Goal: Information Seeking & Learning: Learn about a topic

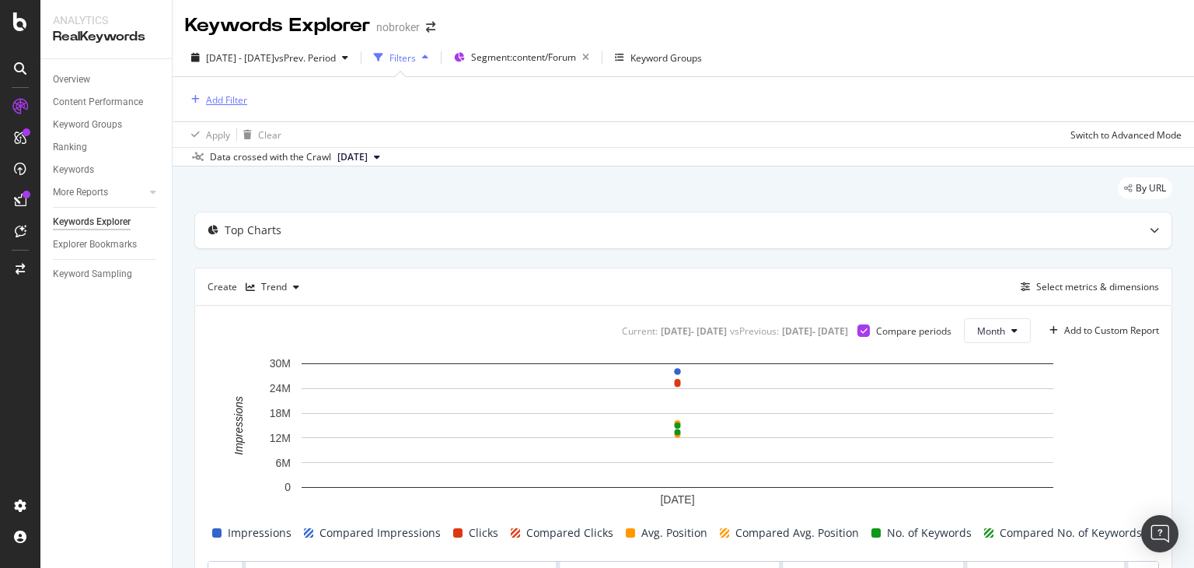
click at [239, 105] on div "Add Filter" at bounding box center [226, 99] width 41 height 13
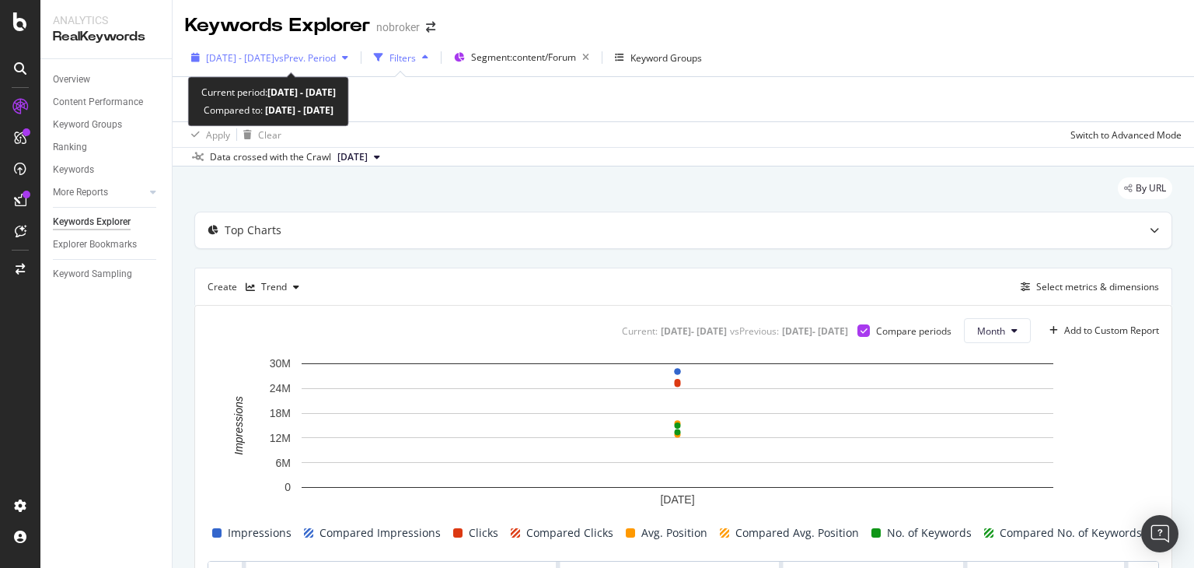
click at [259, 63] on div "[DATE] - [DATE] vs Prev. Period" at bounding box center [271, 57] width 130 height 13
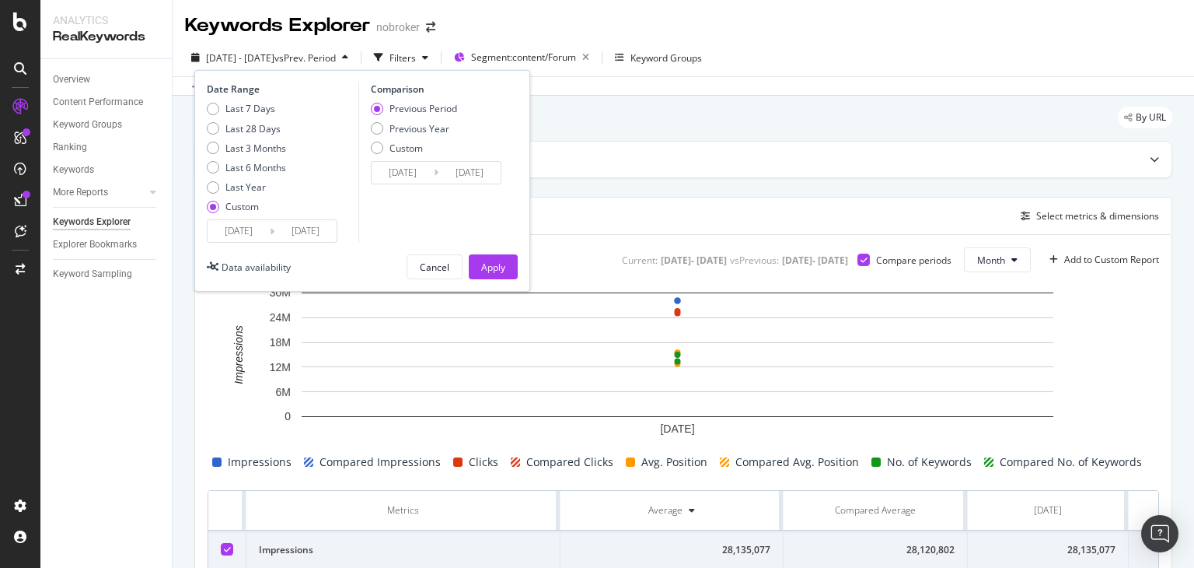
click at [313, 234] on input "[DATE]" at bounding box center [305, 231] width 62 height 22
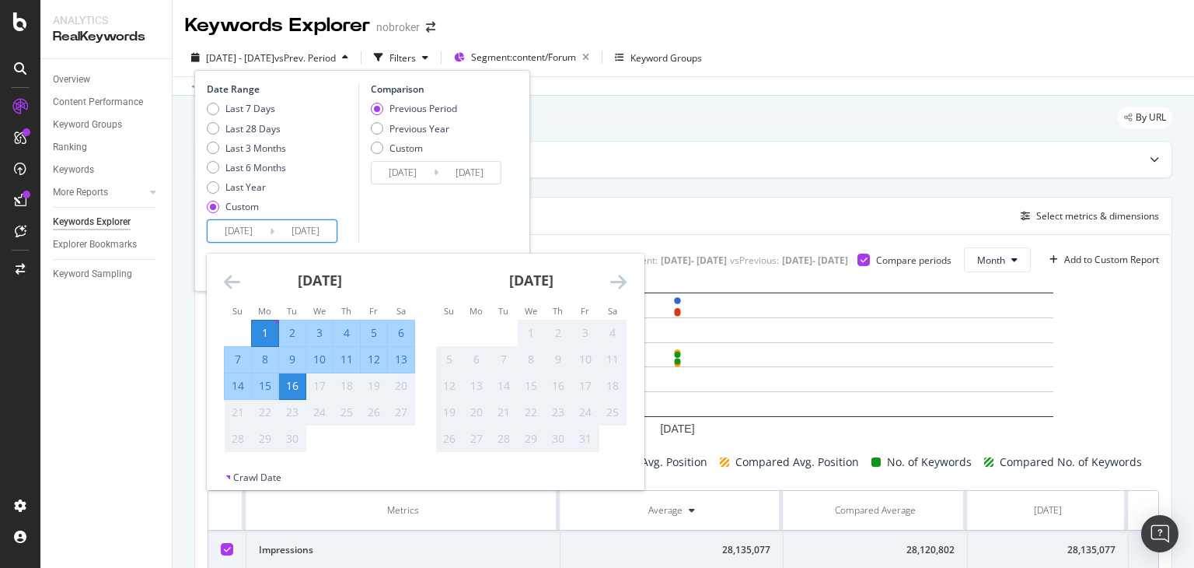
click at [417, 220] on div "Comparison Previous Period Previous Year Custom [DATE] Navigate forward to inte…" at bounding box center [432, 162] width 148 height 160
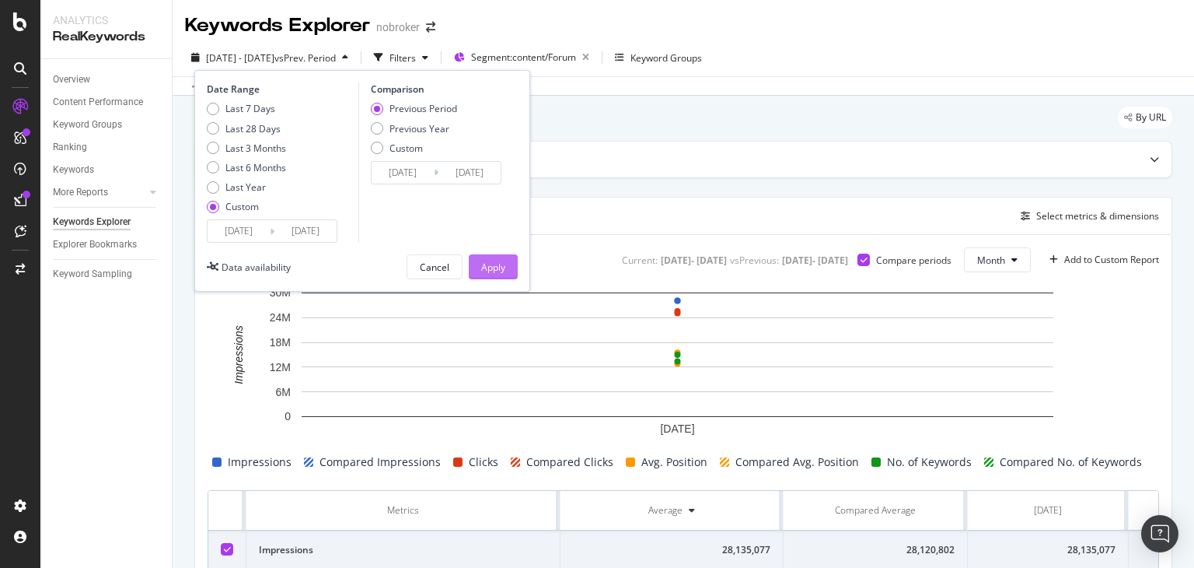
click at [485, 267] on div "Apply" at bounding box center [493, 266] width 24 height 13
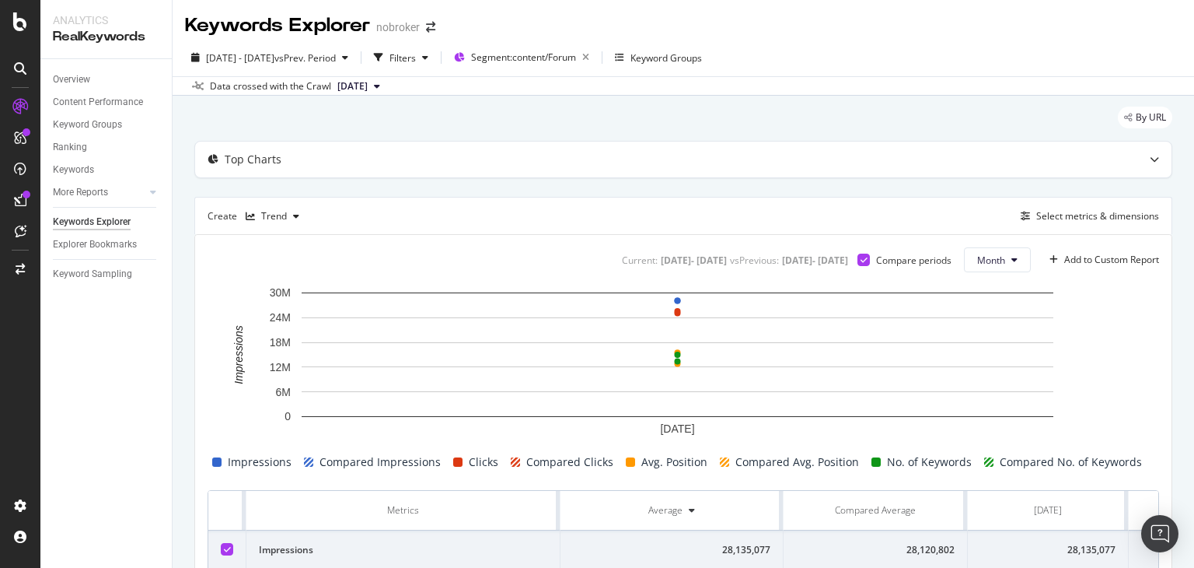
click at [357, 86] on span "[DATE]" at bounding box center [352, 86] width 30 height 14
click at [418, 131] on div "7.2M URLs" at bounding box center [410, 138] width 47 height 14
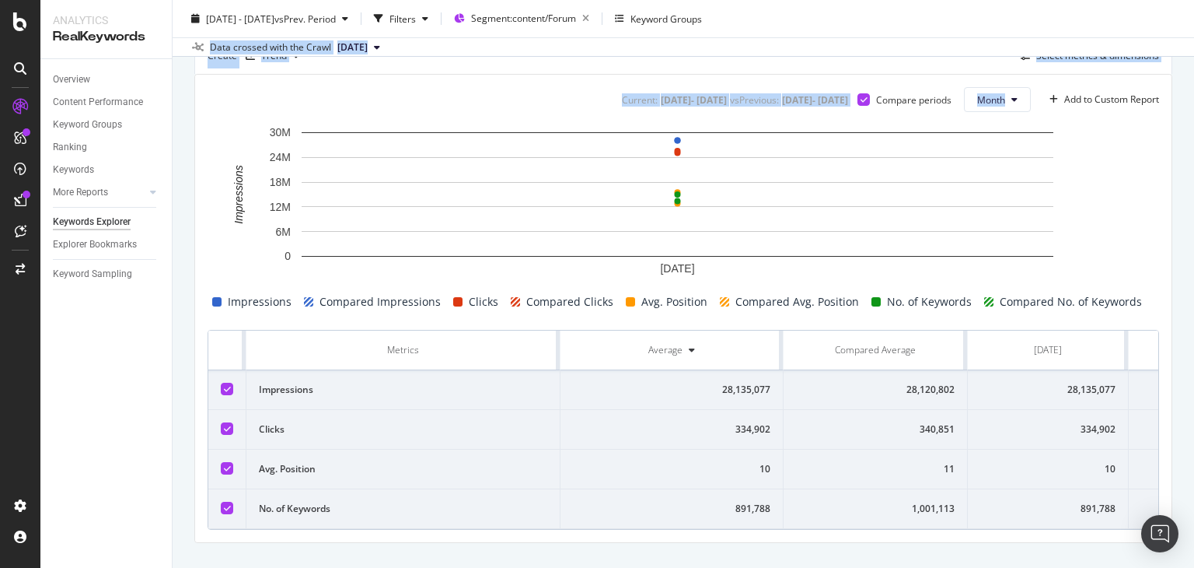
scroll to position [200, 0]
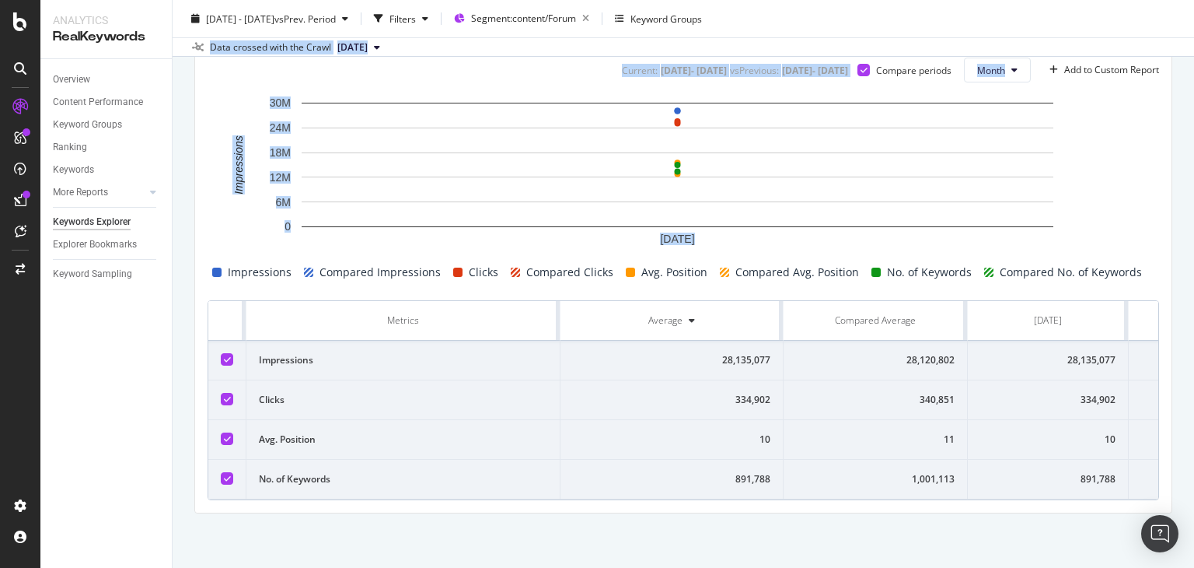
drag, startPoint x: 1194, startPoint y: 72, endPoint x: 1194, endPoint y: 240, distance: 168.0
click at [1194, 240] on div "Keywords Explorer nobroker [DATE] - [DATE] vs Prev. Period Filters Segment: con…" at bounding box center [684, 284] width 1022 height 568
click at [1163, 233] on div "By URL Top Charts Create Trend Select metrics & dimensions Current: [DATE] - [D…" at bounding box center [684, 237] width 1022 height 662
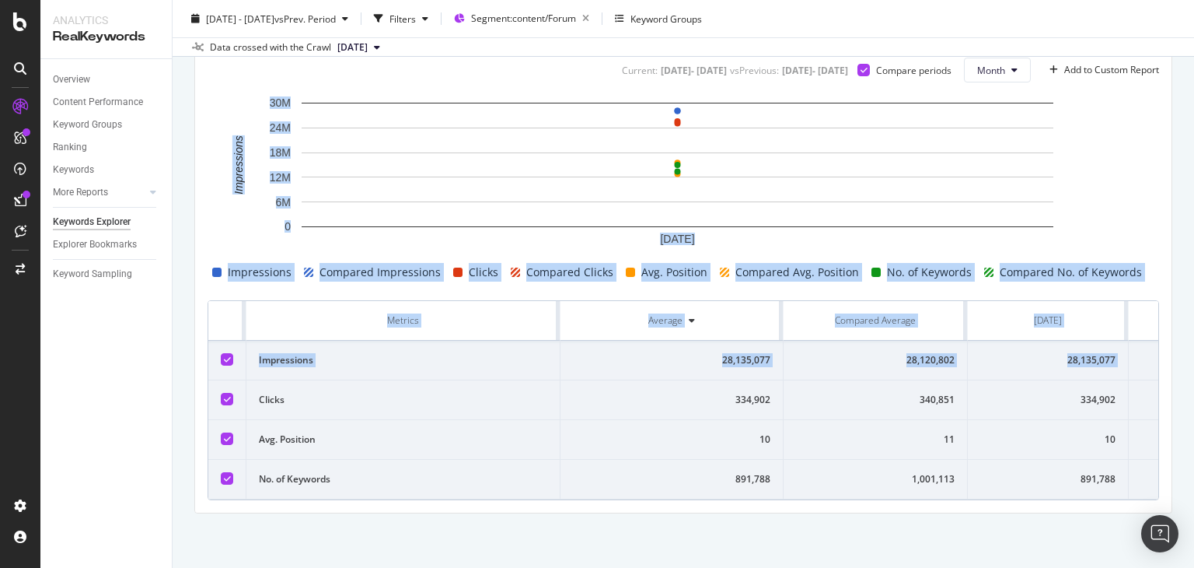
scroll to position [0, 0]
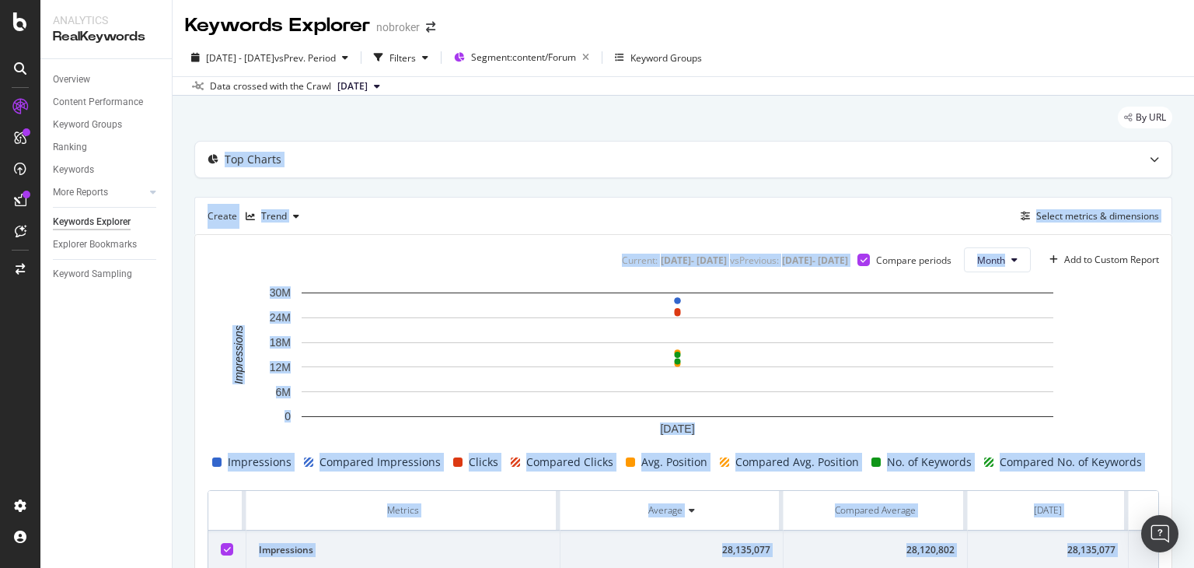
drag, startPoint x: 1194, startPoint y: 330, endPoint x: 1191, endPoint y: 86, distance: 244.9
click at [1191, 86] on div "Keywords Explorer nobroker [DATE] - [DATE] vs Prev. Period Filters Segment: con…" at bounding box center [684, 284] width 1022 height 568
click at [267, 215] on div "Trend" at bounding box center [274, 215] width 26 height 9
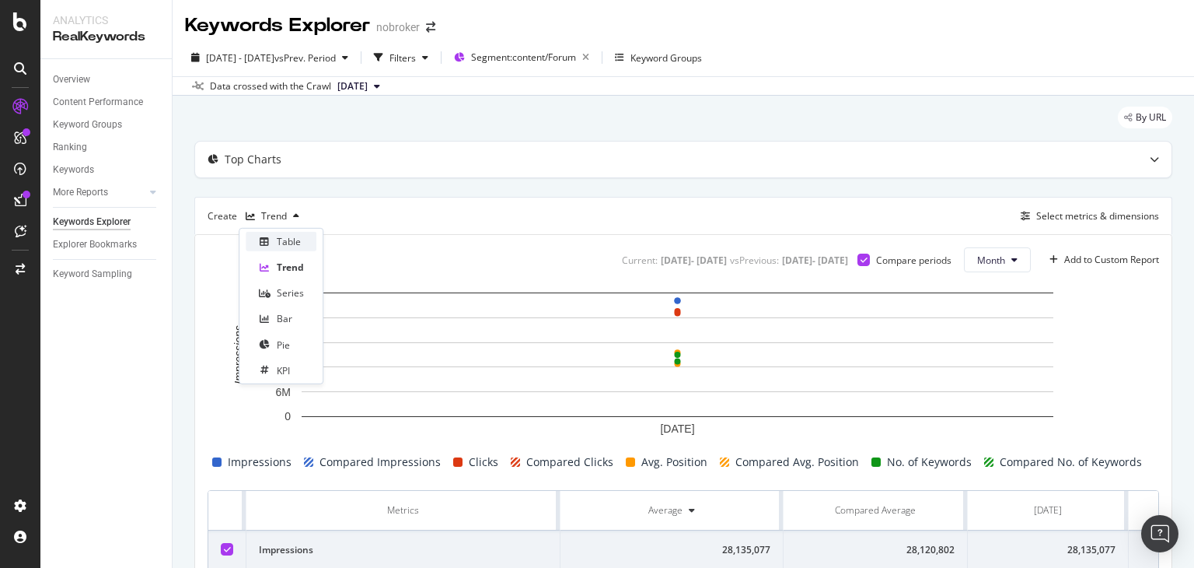
click at [275, 246] on div "Table" at bounding box center [281, 241] width 71 height 19
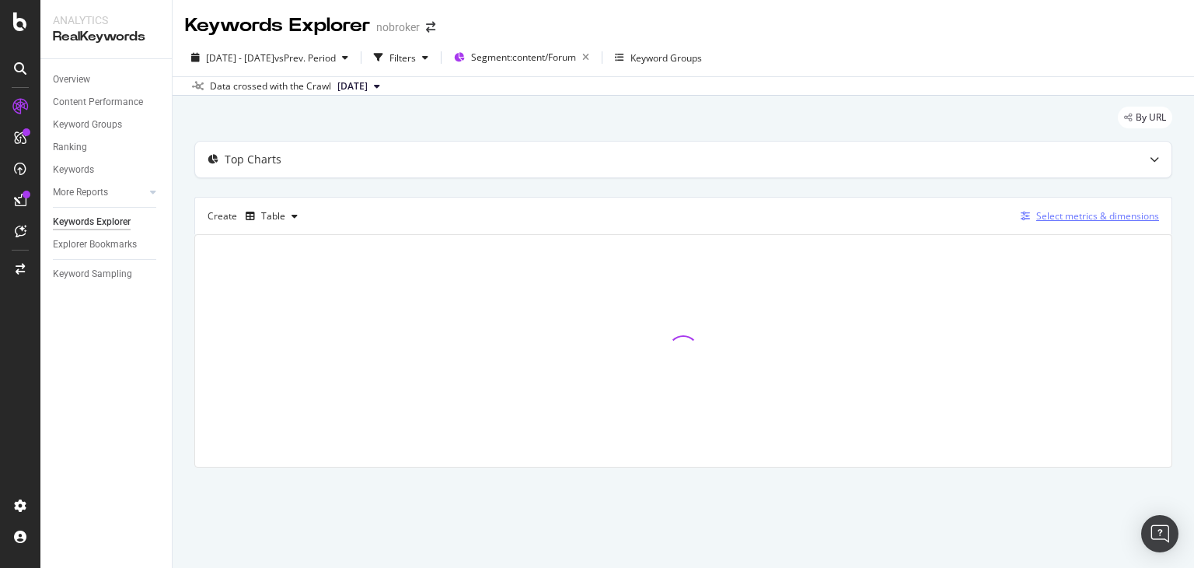
click at [1071, 215] on div "Select metrics & dimensions" at bounding box center [1097, 215] width 123 height 13
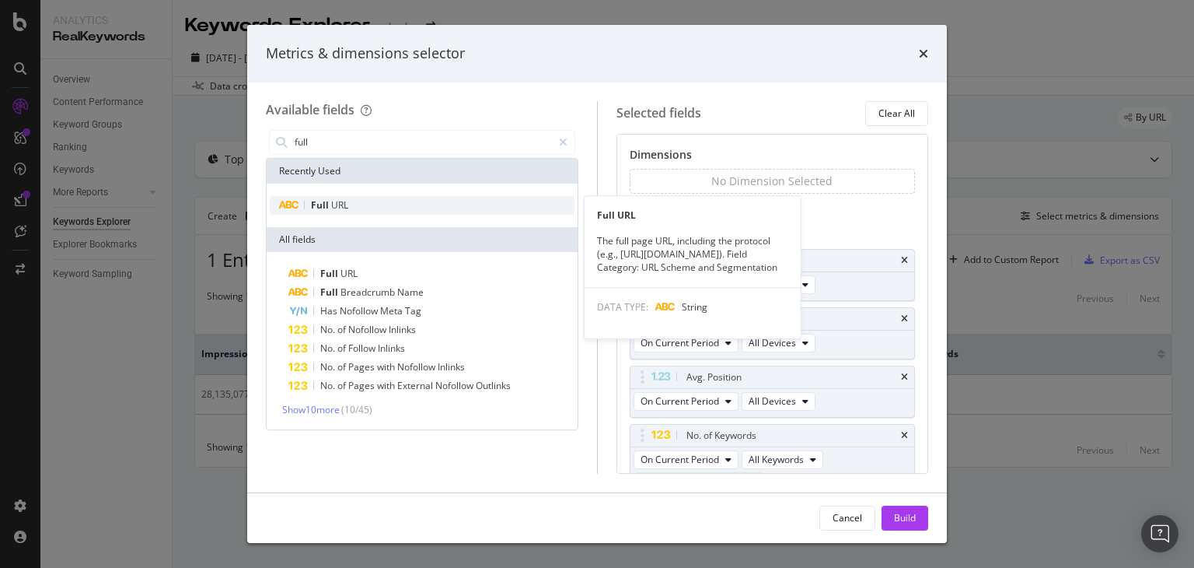
type input "full"
click at [343, 203] on span "URL" at bounding box center [339, 204] width 17 height 13
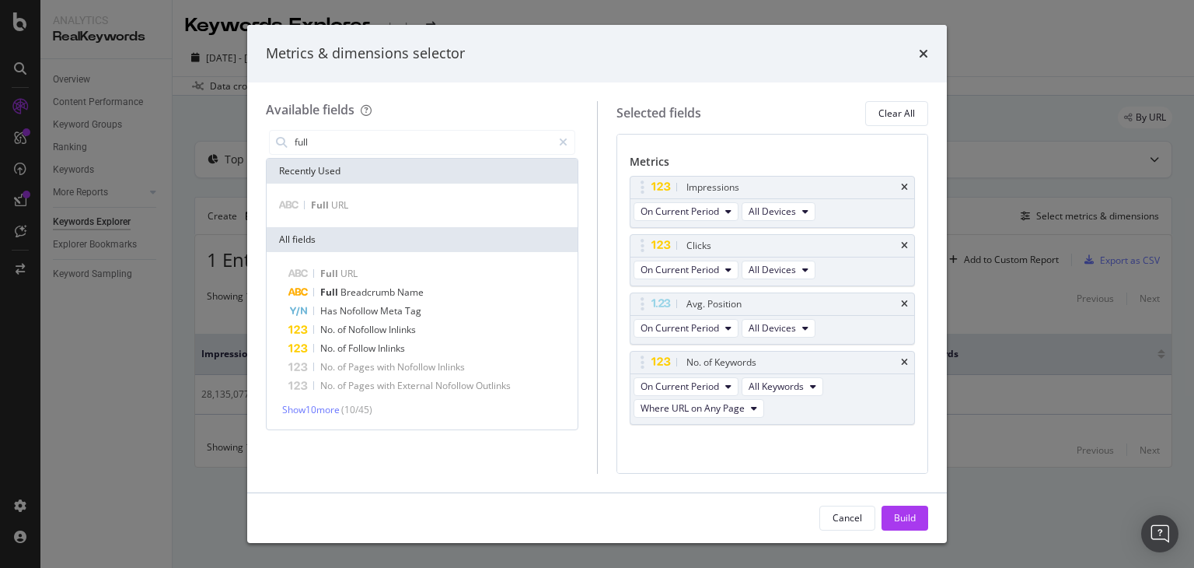
scroll to position [79, 0]
click at [901, 357] on icon "times" at bounding box center [904, 361] width 7 height 9
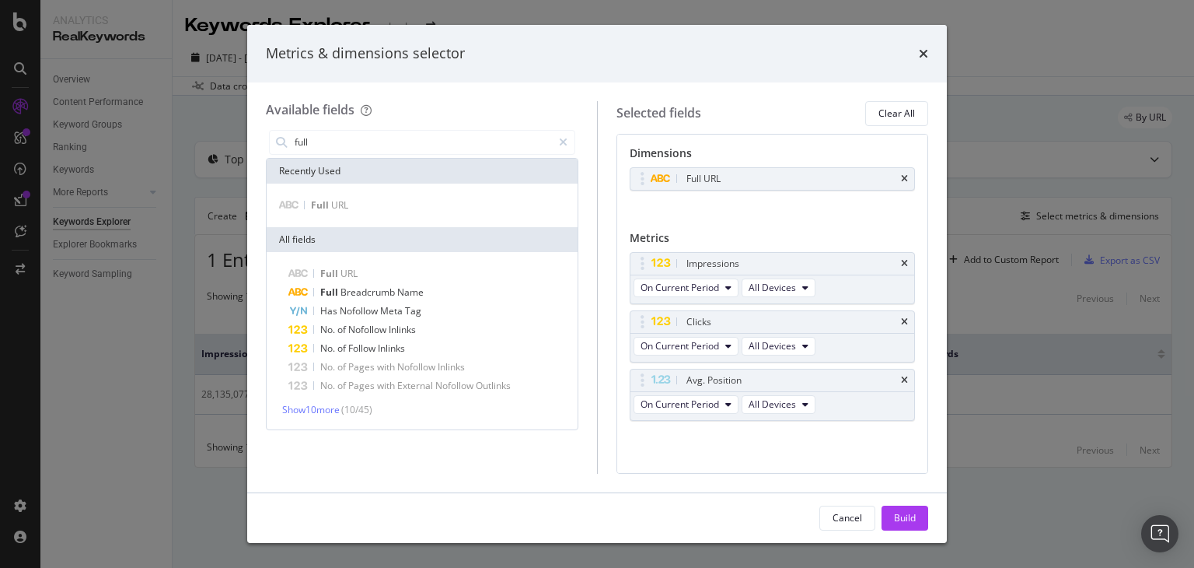
scroll to position [0, 0]
click at [906, 513] on div "Build" at bounding box center [905, 517] width 22 height 13
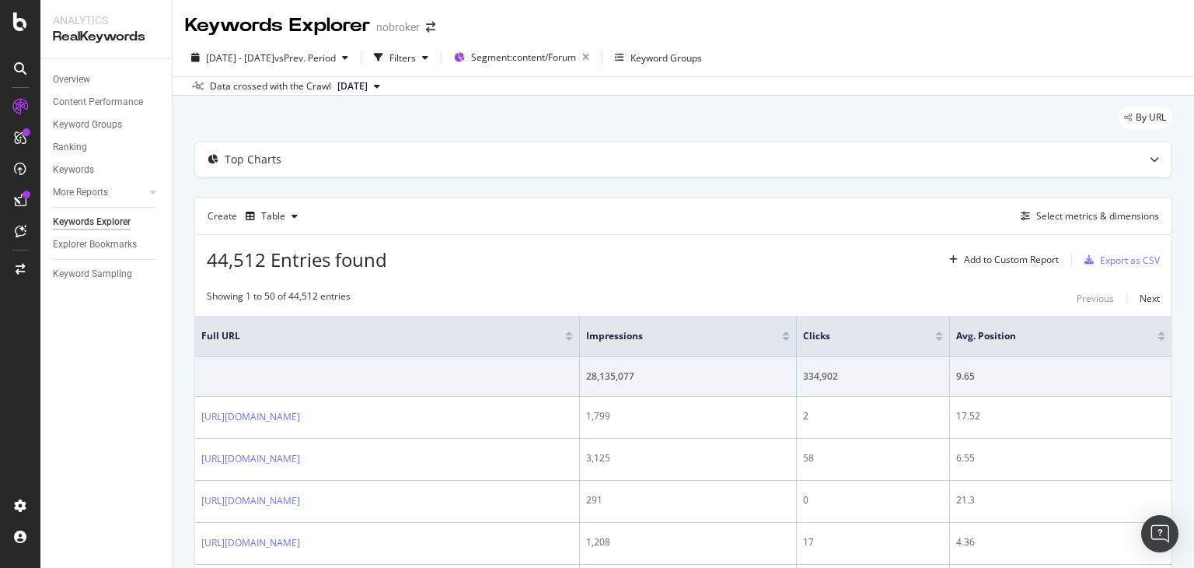
click at [368, 92] on span "[DATE]" at bounding box center [352, 86] width 30 height 14
click at [400, 141] on div "[DATE] 7.2M URLs" at bounding box center [385, 138] width 100 height 14
click at [432, 223] on div "Create Table Select metrics & dimensions" at bounding box center [683, 215] width 978 height 37
click at [437, 216] on div "Create Table Select metrics & dimensions" at bounding box center [683, 215] width 978 height 37
drag, startPoint x: 620, startPoint y: 334, endPoint x: 537, endPoint y: 347, distance: 84.1
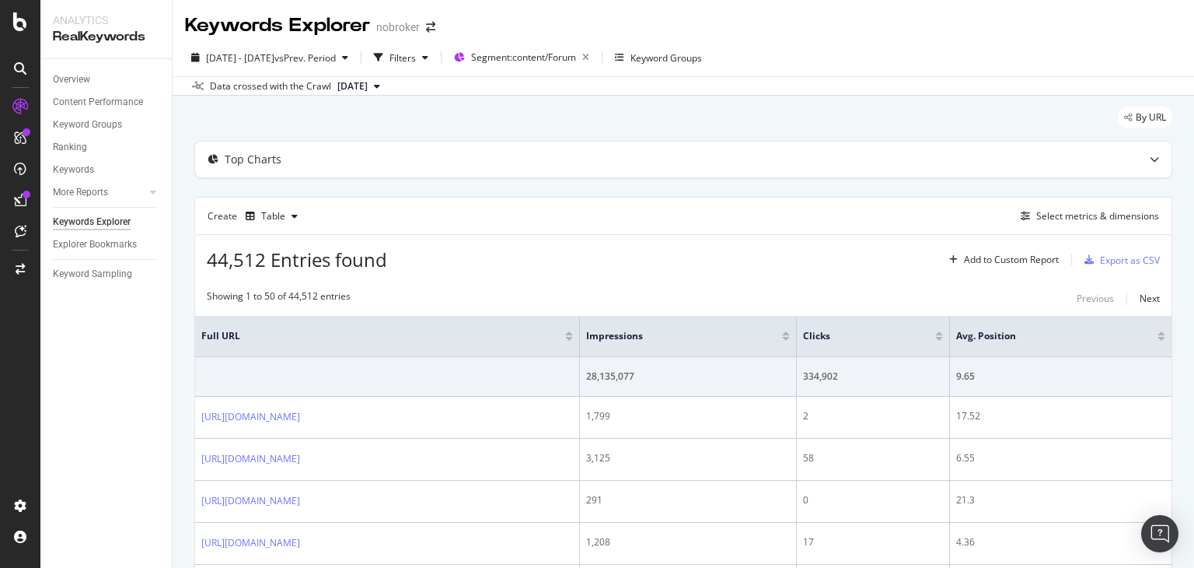
click at [537, 347] on th "Full URL" at bounding box center [387, 336] width 385 height 41
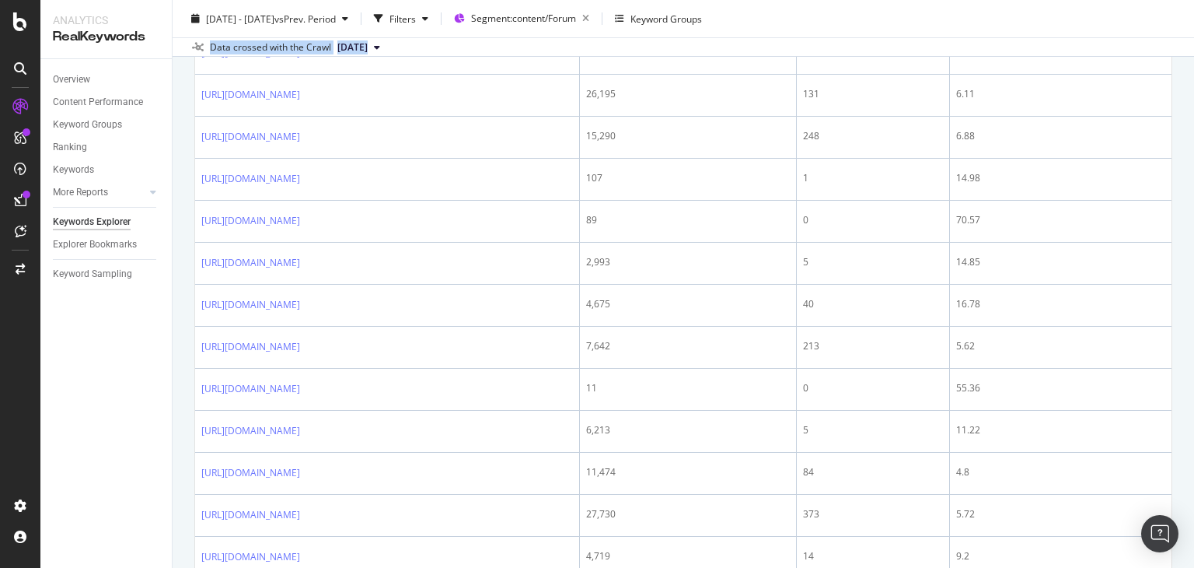
scroll to position [1375, 0]
drag, startPoint x: 1194, startPoint y: 72, endPoint x: 1194, endPoint y: 356, distance: 283.8
click at [1194, 356] on div "Keywords Explorer nobroker [DATE] - [DATE] vs Prev. Period Filters Segment: con…" at bounding box center [684, 284] width 1022 height 568
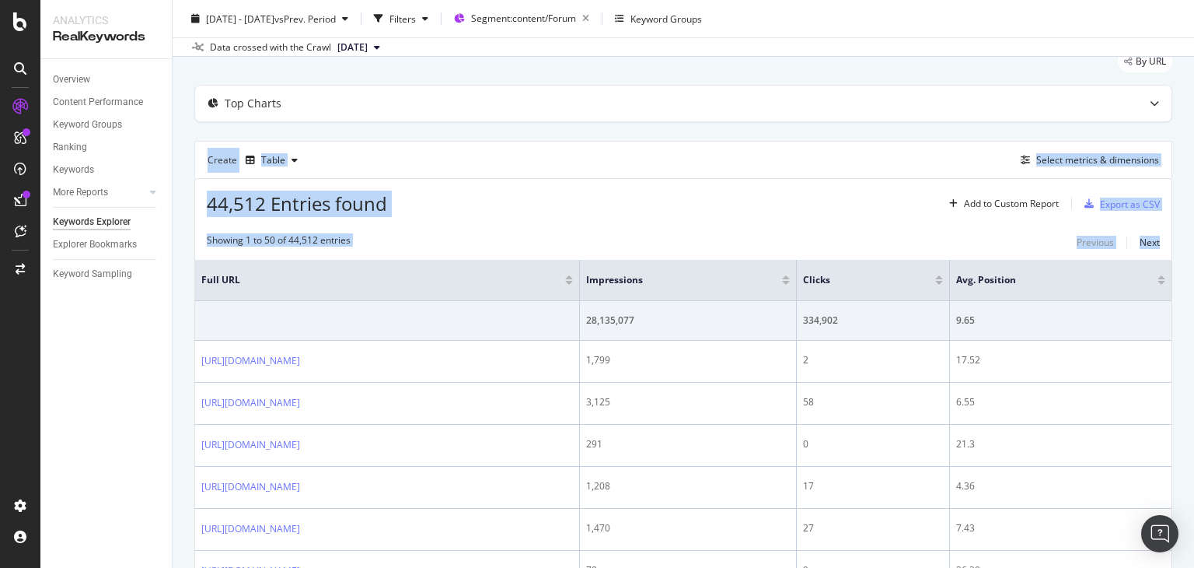
scroll to position [40, 0]
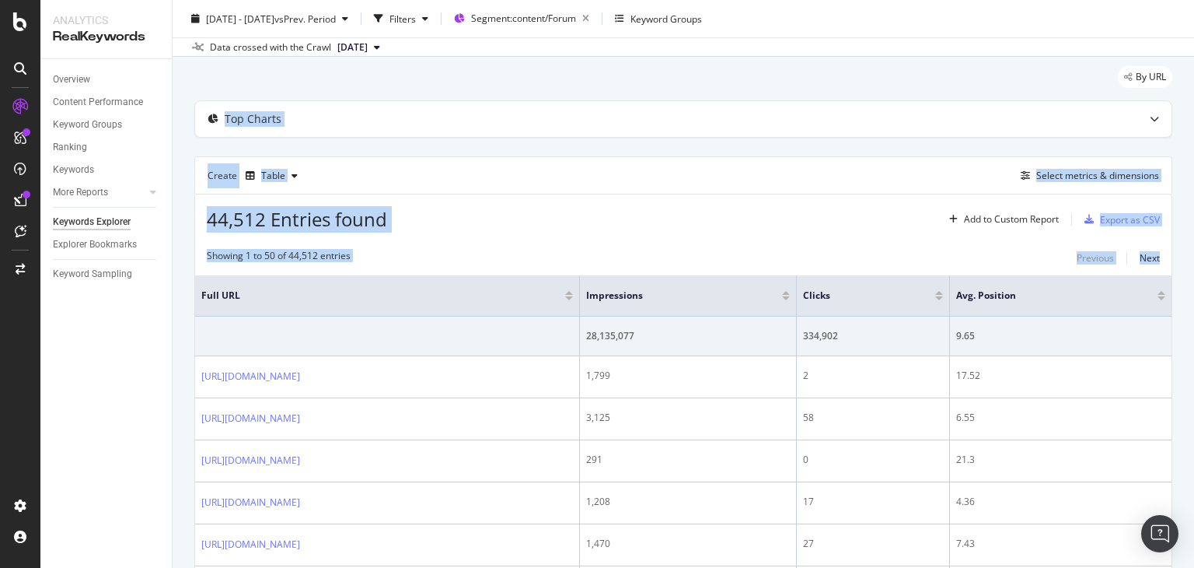
drag, startPoint x: 1194, startPoint y: 369, endPoint x: 1169, endPoint y: 93, distance: 277.2
click at [1169, 93] on div "Keywords Explorer nobroker [DATE] - [DATE] vs Prev. Period Filters Segment: con…" at bounding box center [684, 284] width 1022 height 568
click at [843, 166] on div "Create Table Select metrics & dimensions" at bounding box center [683, 174] width 978 height 37
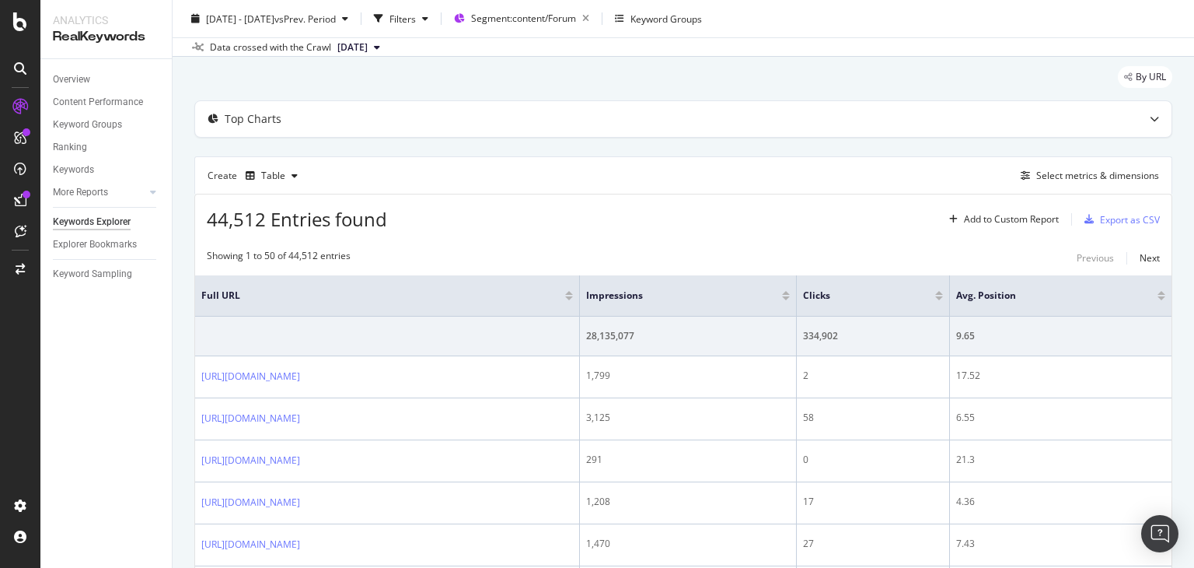
scroll to position [0, 0]
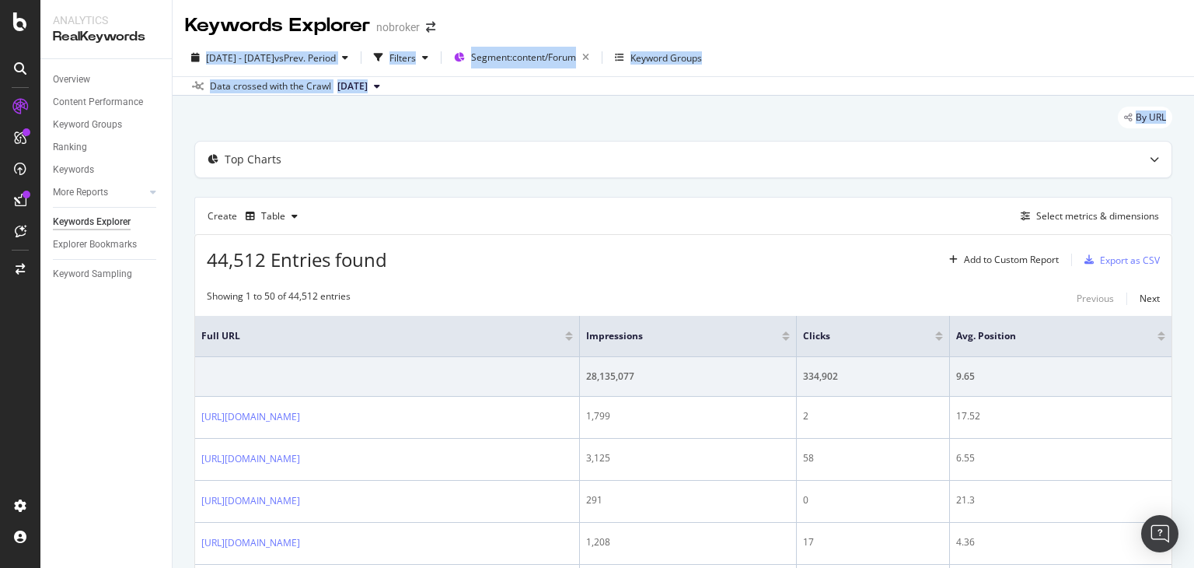
drag, startPoint x: 1194, startPoint y: 87, endPoint x: 1192, endPoint y: 18, distance: 69.2
click at [1192, 18] on div "Keywords Explorer nobroker [DATE] - [DATE] vs Prev. Period Filters Segment: con…" at bounding box center [684, 284] width 1022 height 568
click at [522, 112] on div "By URL" at bounding box center [683, 124] width 978 height 34
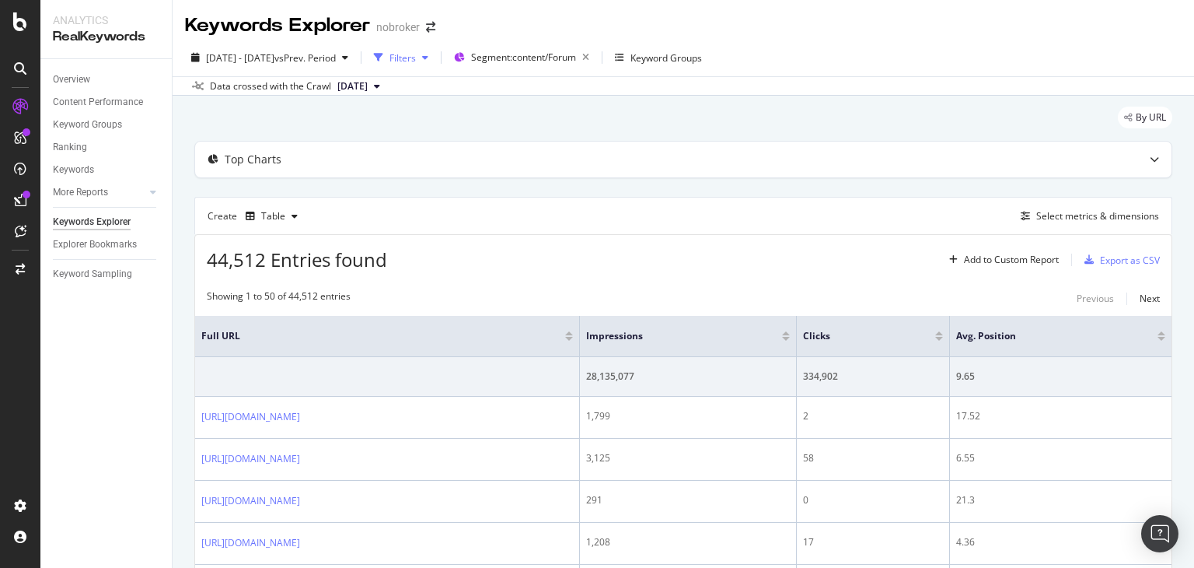
click at [390, 53] on div "button" at bounding box center [379, 58] width 22 height 22
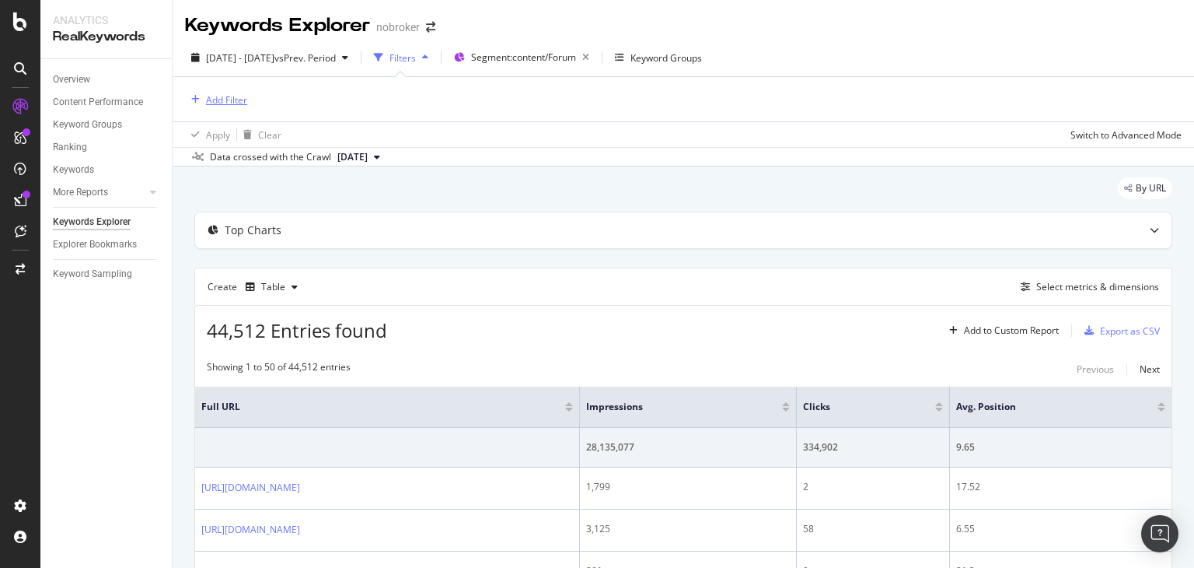
click at [229, 98] on div "Add Filter" at bounding box center [226, 99] width 41 height 13
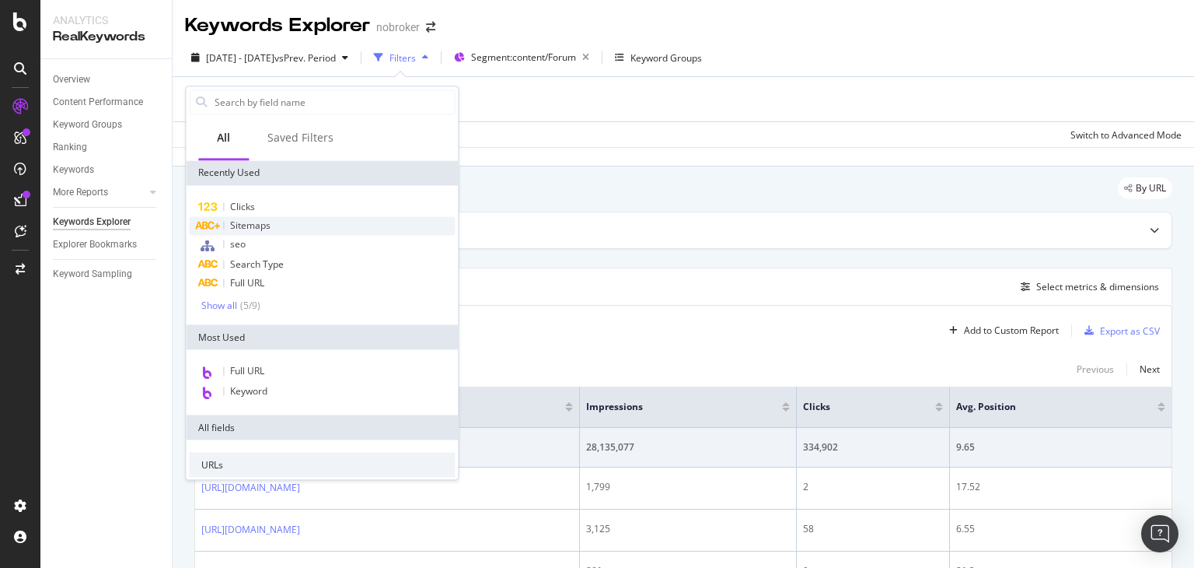
click at [239, 224] on span "Sitemaps" at bounding box center [250, 224] width 40 height 13
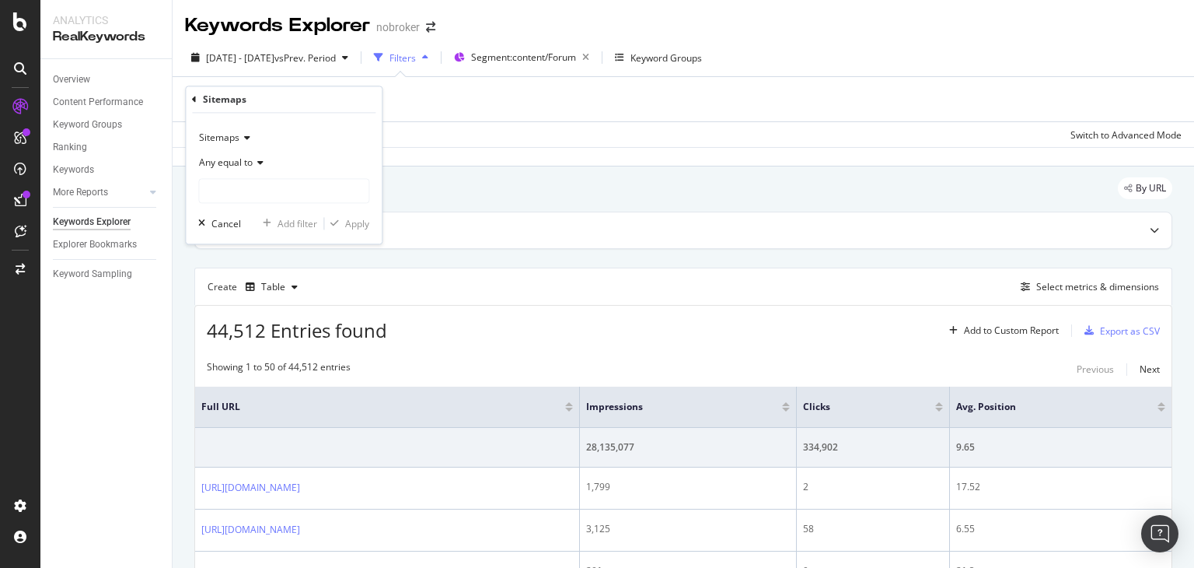
click at [227, 177] on div "Any equal to" at bounding box center [283, 177] width 171 height 53
click at [223, 181] on input "text" at bounding box center [284, 191] width 170 height 25
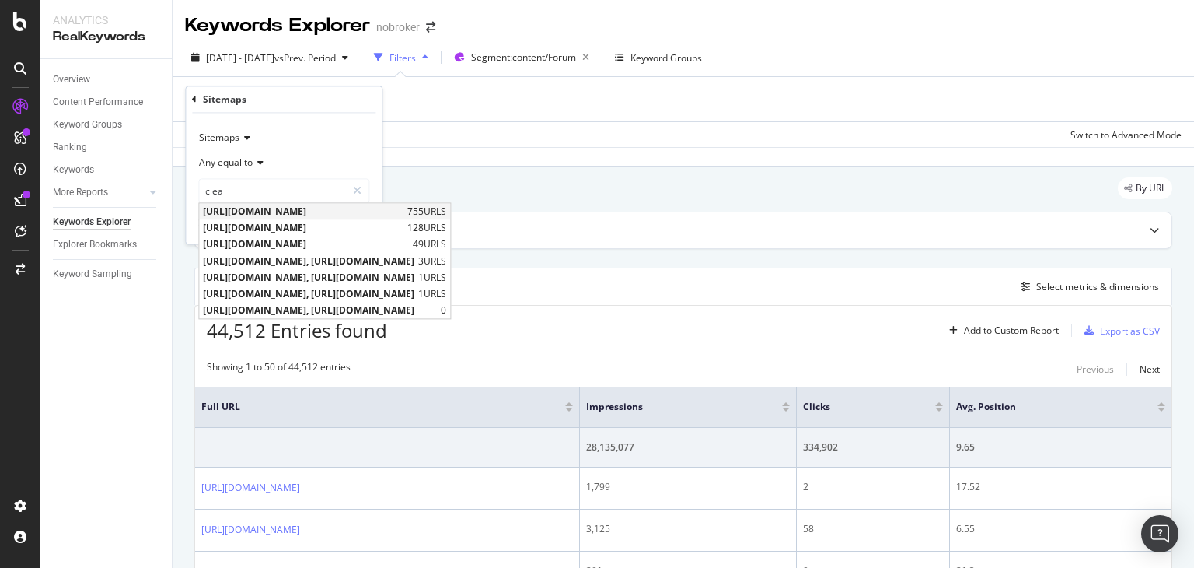
click at [247, 211] on span "[URL][DOMAIN_NAME]" at bounding box center [303, 211] width 201 height 13
type input "[URL][DOMAIN_NAME]"
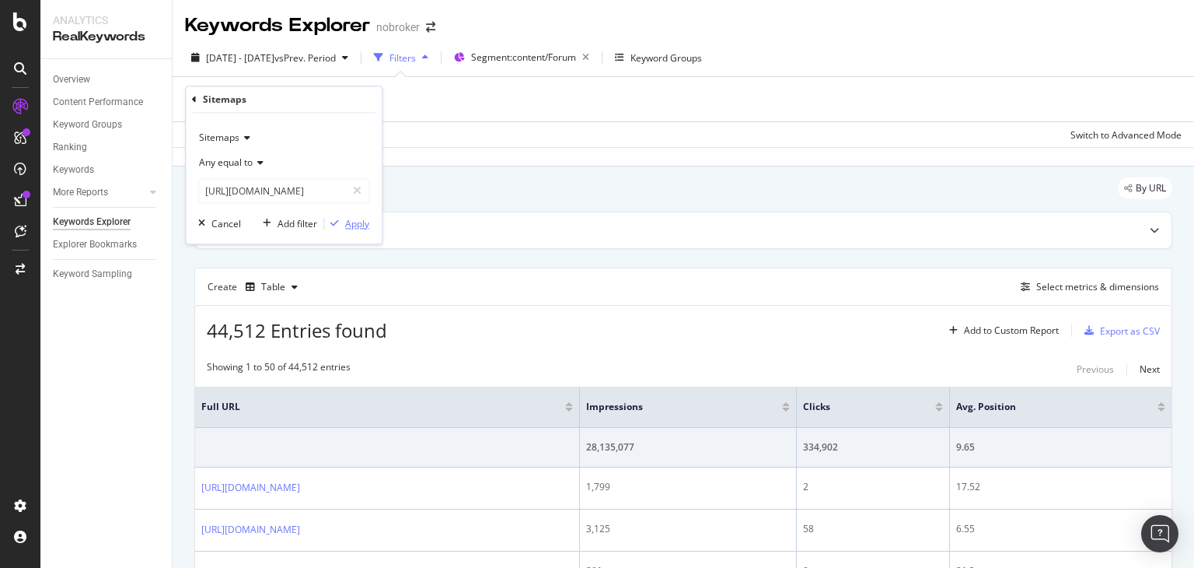
click at [348, 223] on div "Apply" at bounding box center [357, 223] width 24 height 13
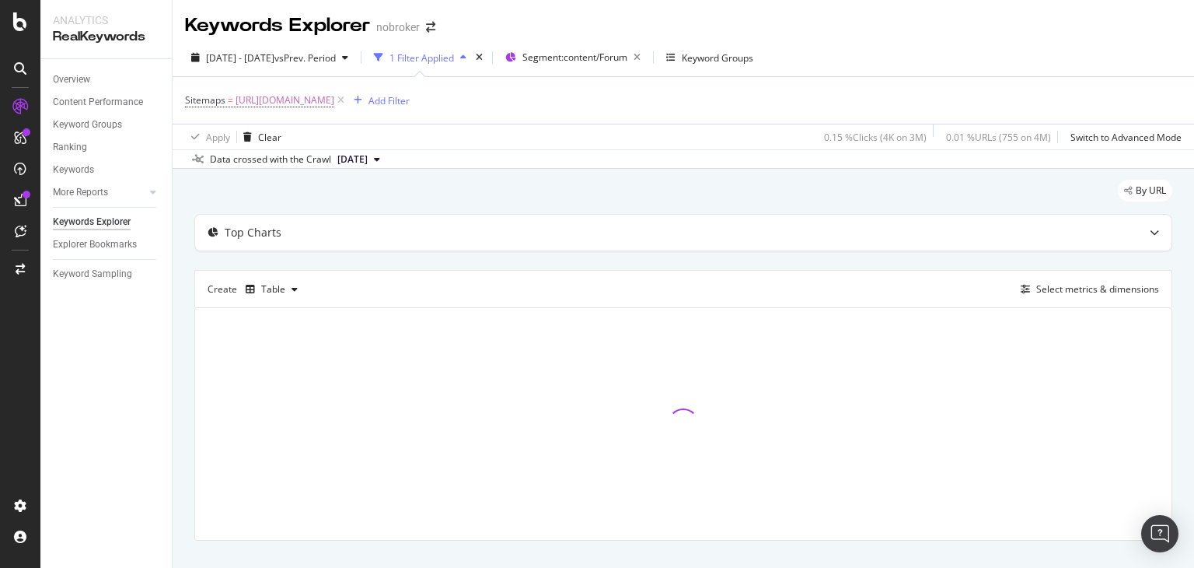
scroll to position [26, 0]
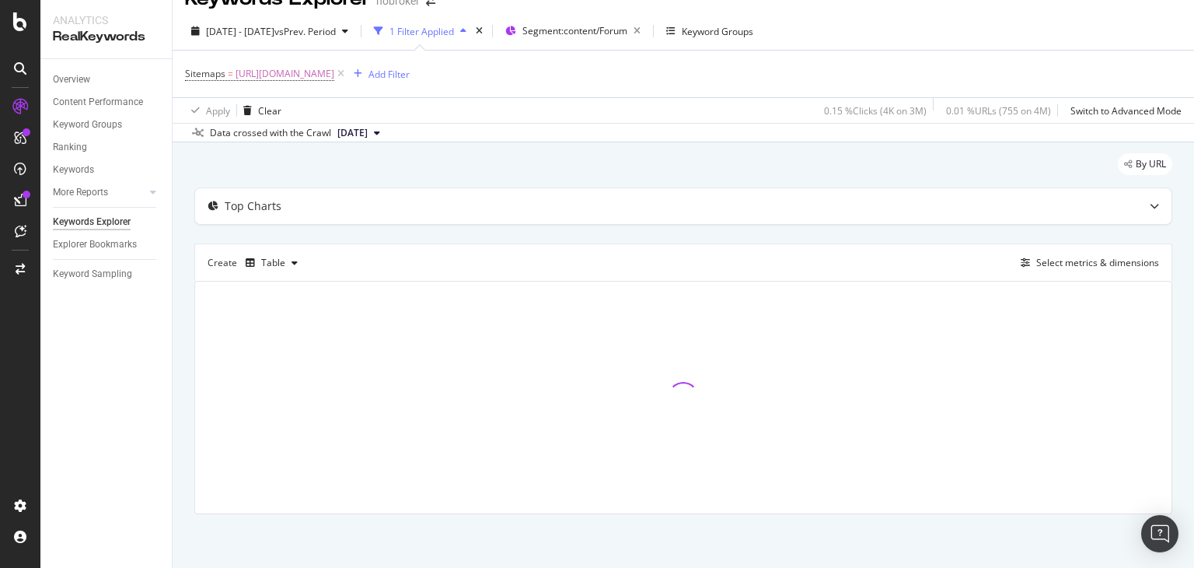
click at [1169, 224] on div "By URL Top Charts Create Table Select metrics & dimensions" at bounding box center [684, 355] width 1022 height 426
click at [1176, 306] on div "By URL Top Charts Create Table Select metrics & dimensions" at bounding box center [684, 355] width 1022 height 426
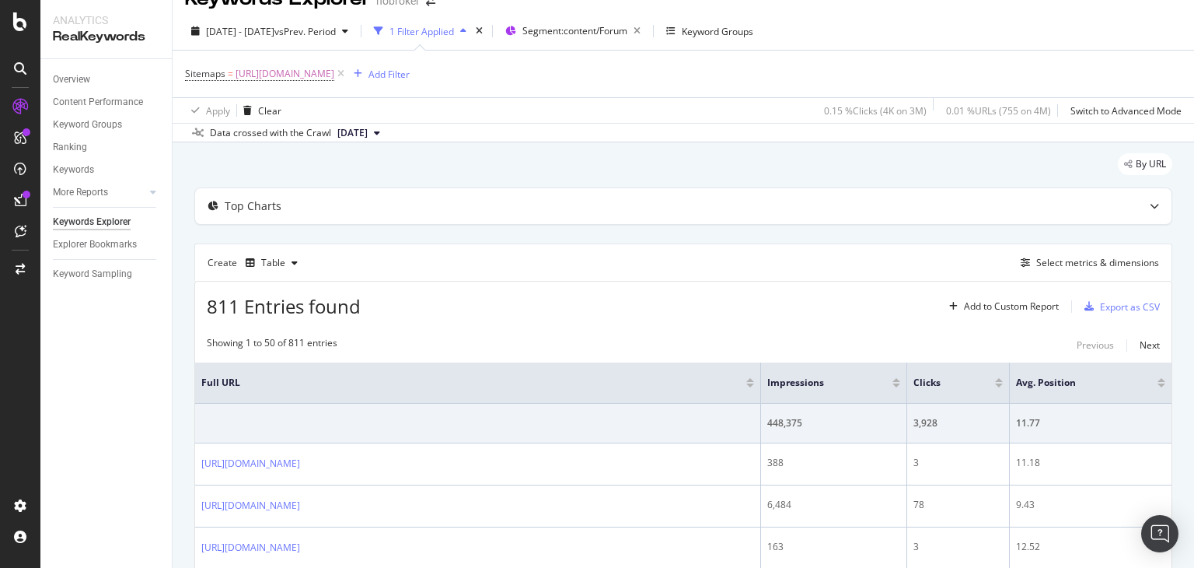
click at [684, 306] on div "811 Entries found Add to Custom Report Export as CSV" at bounding box center [683, 300] width 977 height 38
click at [410, 75] on div "Add Filter" at bounding box center [389, 74] width 41 height 13
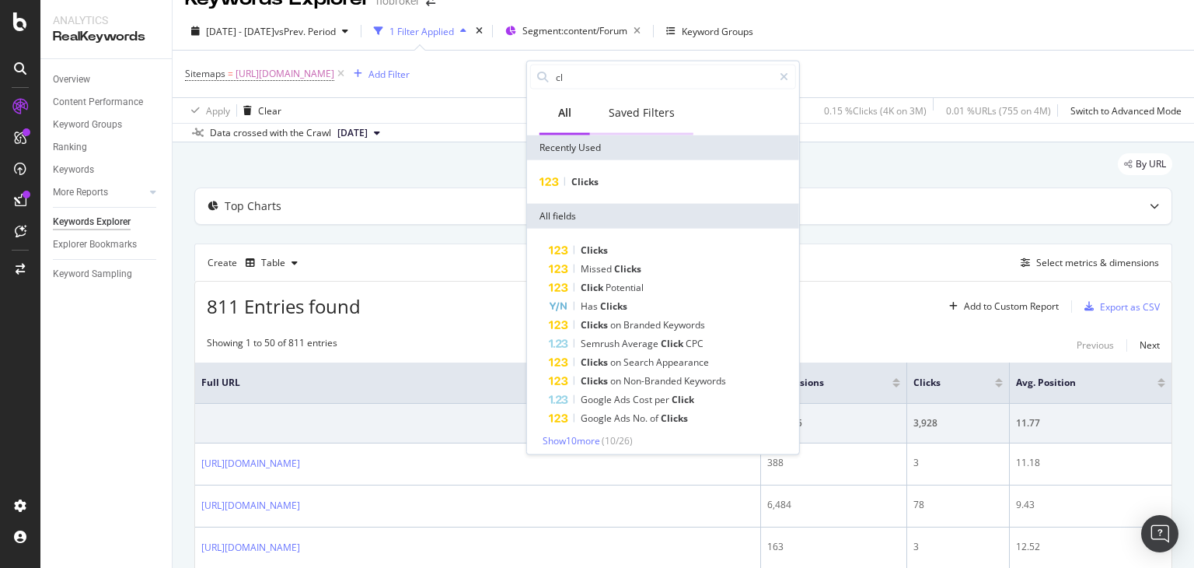
type input "c"
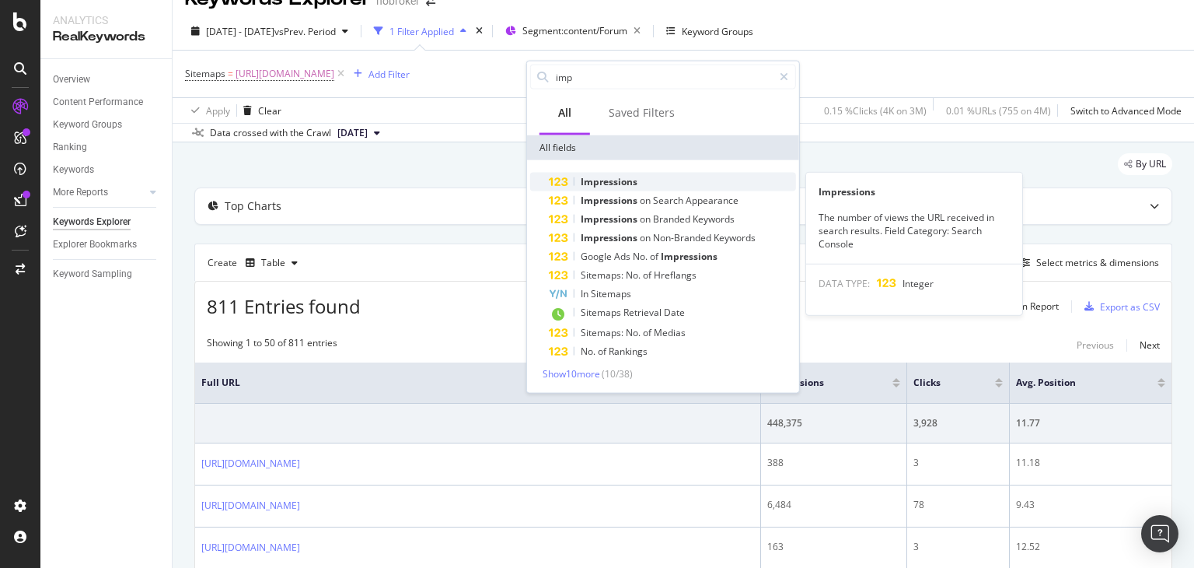
type input "imp"
click at [617, 177] on span "Impressions" at bounding box center [609, 181] width 57 height 13
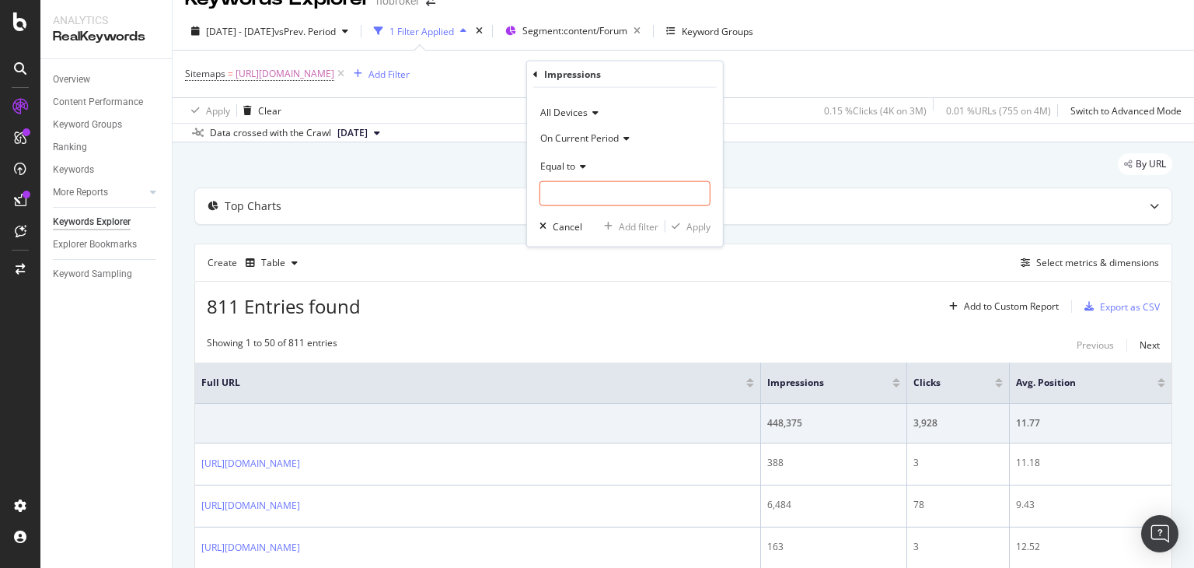
click at [585, 145] on div "On Current Period" at bounding box center [625, 137] width 171 height 25
click at [594, 220] on div "Diff. Between Period - value" at bounding box center [627, 230] width 166 height 20
click at [571, 184] on input "number" at bounding box center [625, 193] width 171 height 25
click at [560, 169] on span "Equal to" at bounding box center [557, 165] width 35 height 13
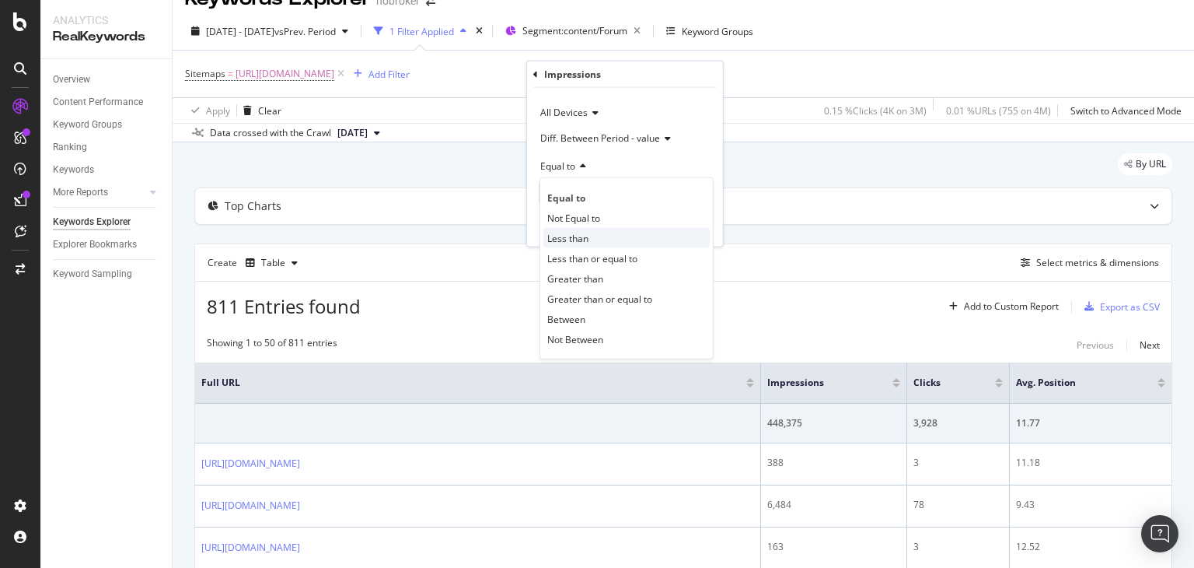
click at [568, 232] on span "Less than" at bounding box center [567, 237] width 41 height 13
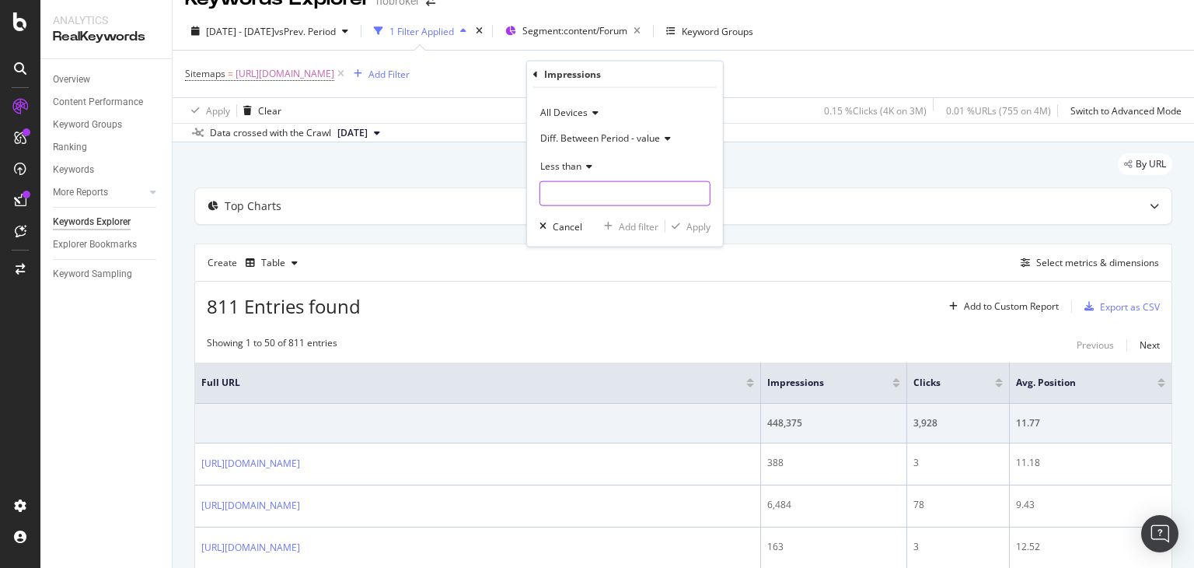
click at [570, 195] on input "number" at bounding box center [625, 193] width 171 height 25
type input "0"
click at [690, 226] on div "Apply" at bounding box center [699, 225] width 24 height 13
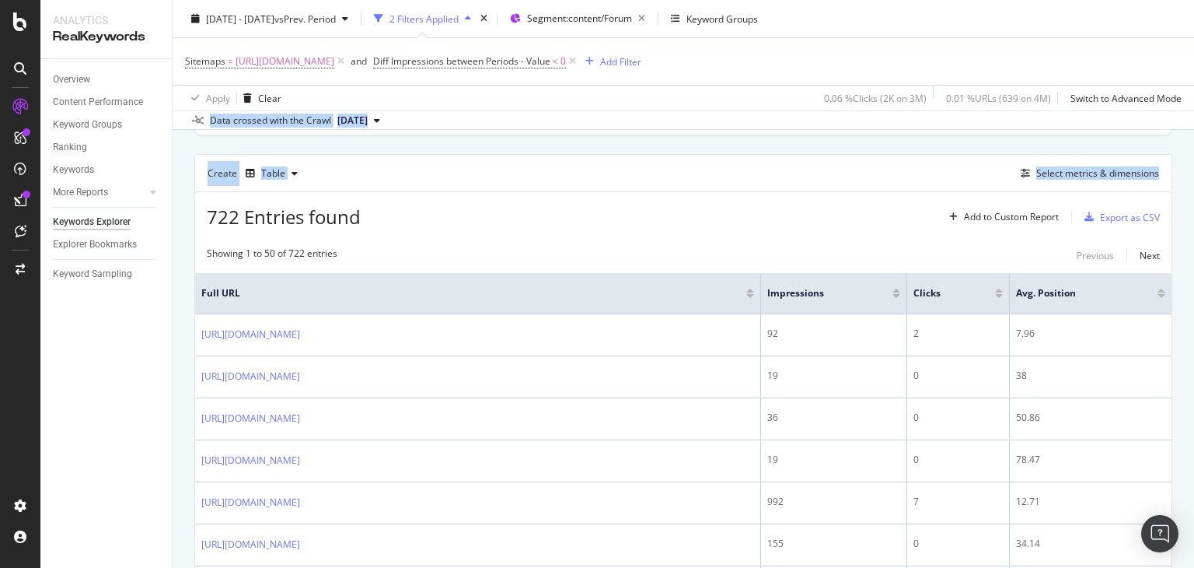
drag, startPoint x: 1194, startPoint y: 101, endPoint x: 1194, endPoint y: 125, distance: 24.1
click at [1194, 125] on div "Keywords Explorer nobroker [DATE] - [DATE] vs Prev. Period 2 Filters Applied Se…" at bounding box center [684, 284] width 1022 height 568
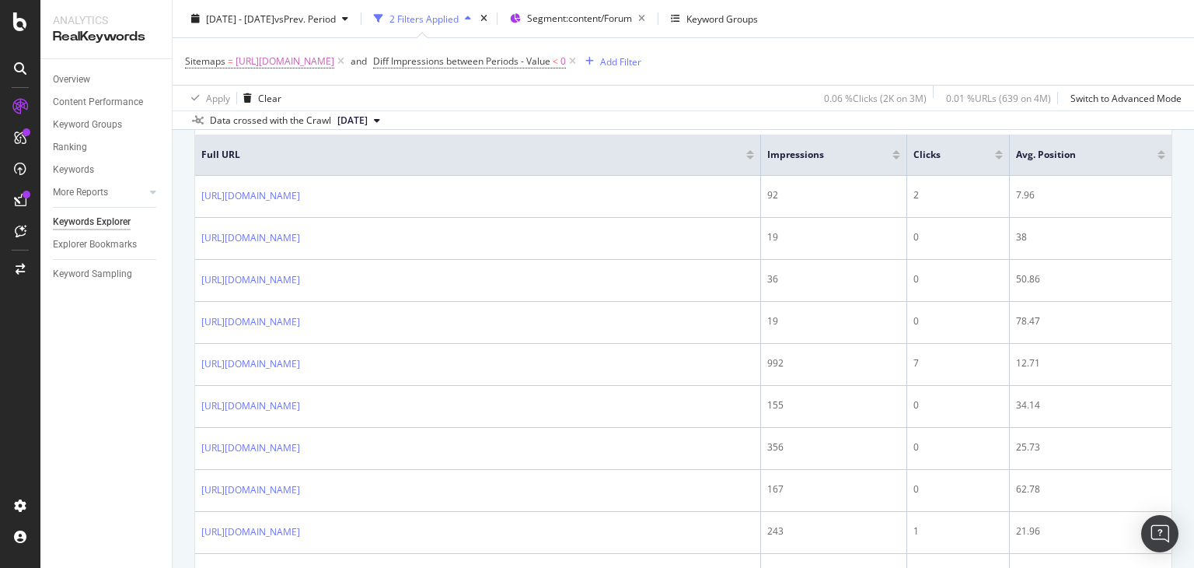
drag, startPoint x: 1194, startPoint y: 97, endPoint x: 1194, endPoint y: 123, distance: 25.7
click at [1194, 123] on div "Keywords Explorer nobroker [DATE] - [DATE] vs Prev. Period 2 Filters Applied Se…" at bounding box center [684, 284] width 1022 height 568
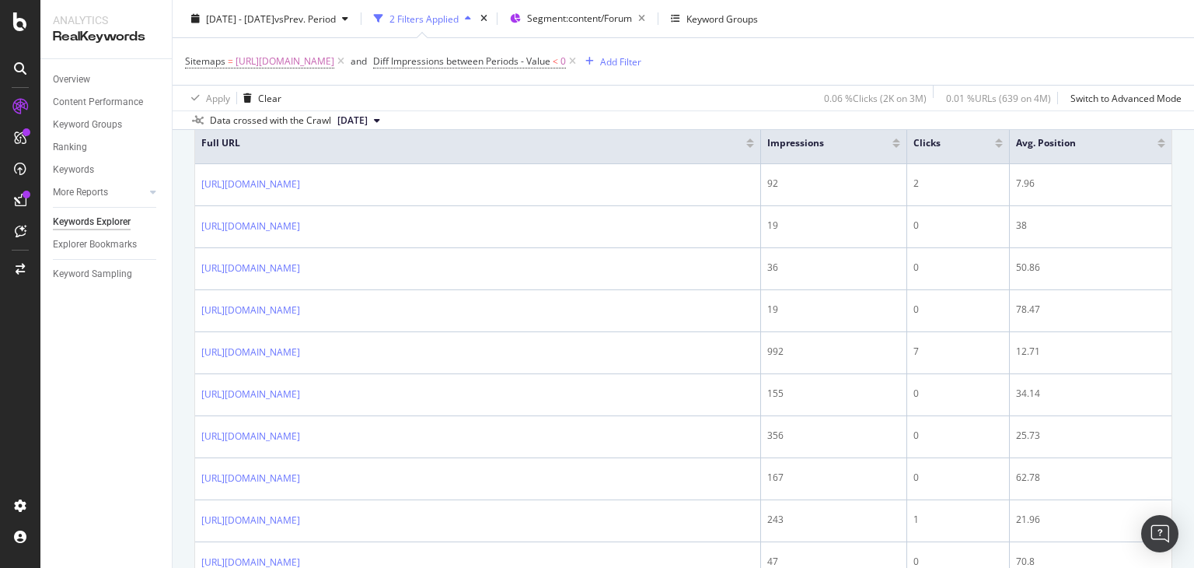
click at [100, 412] on div "Overview Content Performance Keyword Groups Ranking Keywords More Reports Count…" at bounding box center [105, 313] width 131 height 509
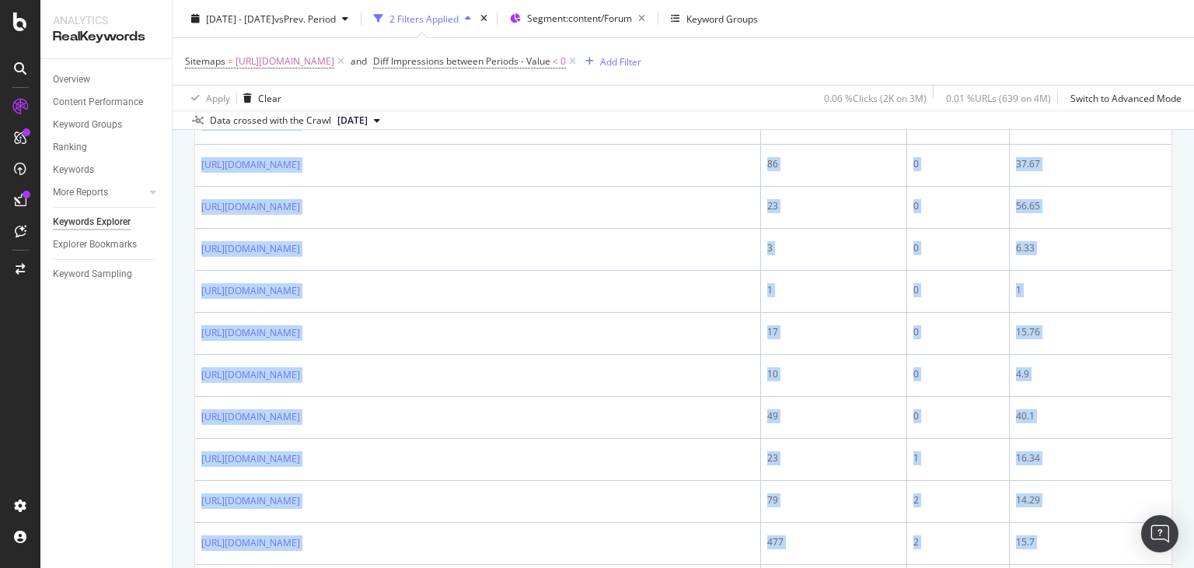
scroll to position [2042, 0]
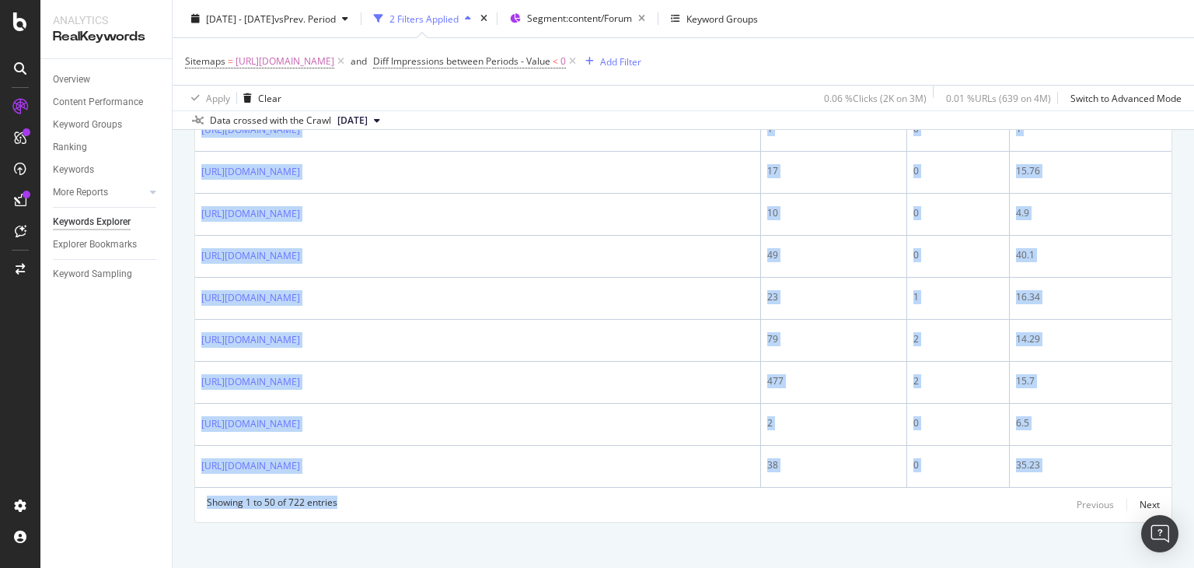
drag, startPoint x: 199, startPoint y: 168, endPoint x: 526, endPoint y: 603, distance: 544.8
click at [526, 567] on html "Analytics RealKeywords Overview Content Performance Keyword Groups Ranking Keyw…" at bounding box center [597, 284] width 1194 height 568
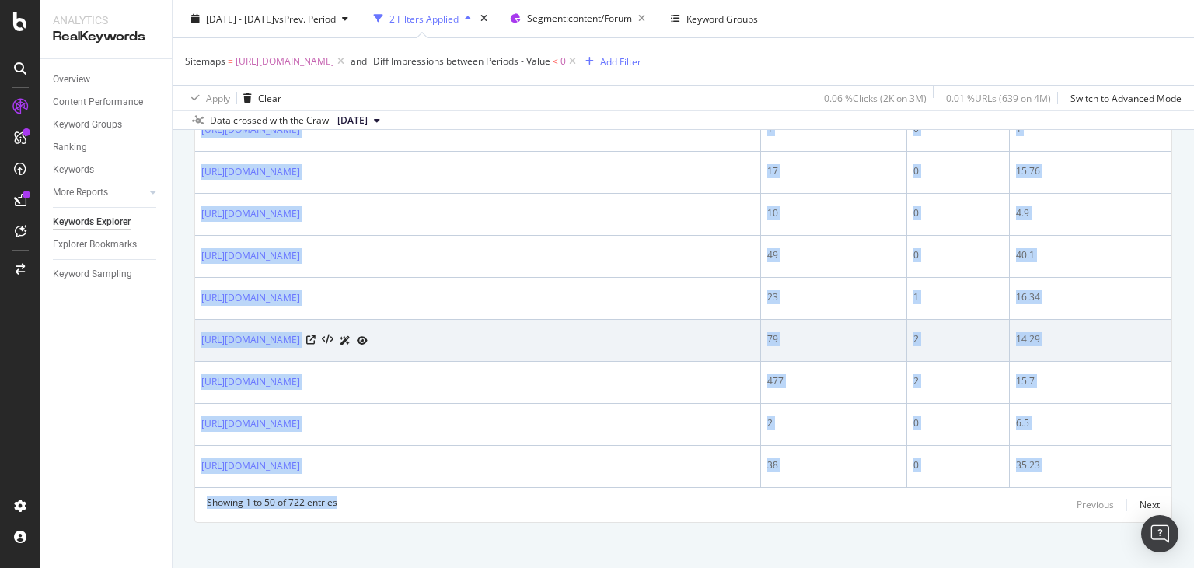
copy div "[URL][DOMAIN_NAME] 92 2 7.96 [URL][DOMAIN_NAME] 19 0 38 [URL][DOMAIN_NAME] 36 0…"
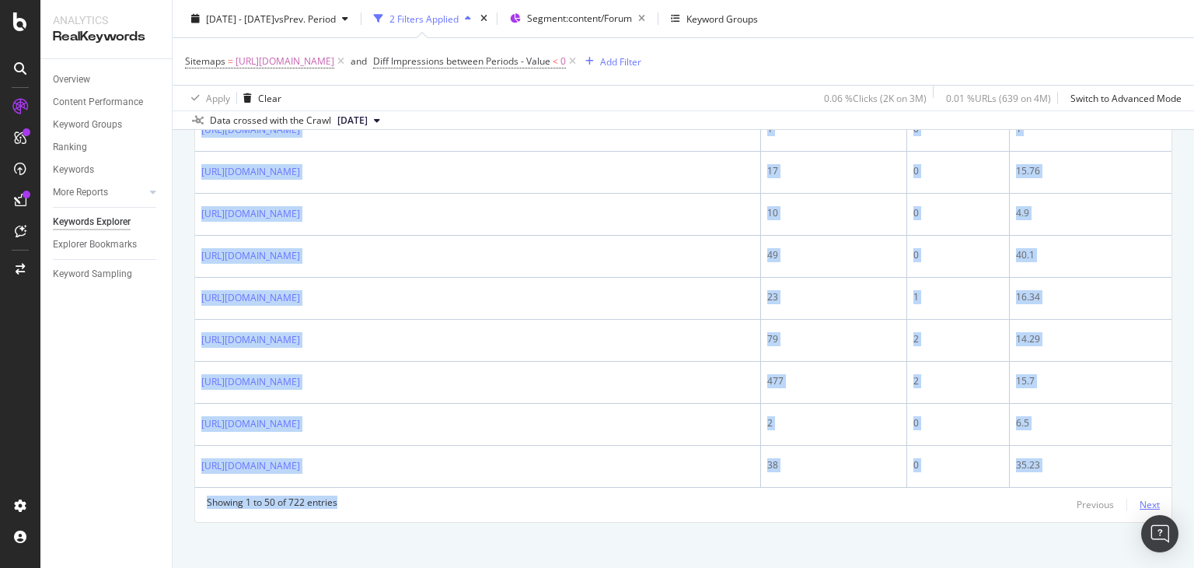
click at [1140, 498] on div "Next" at bounding box center [1150, 504] width 20 height 13
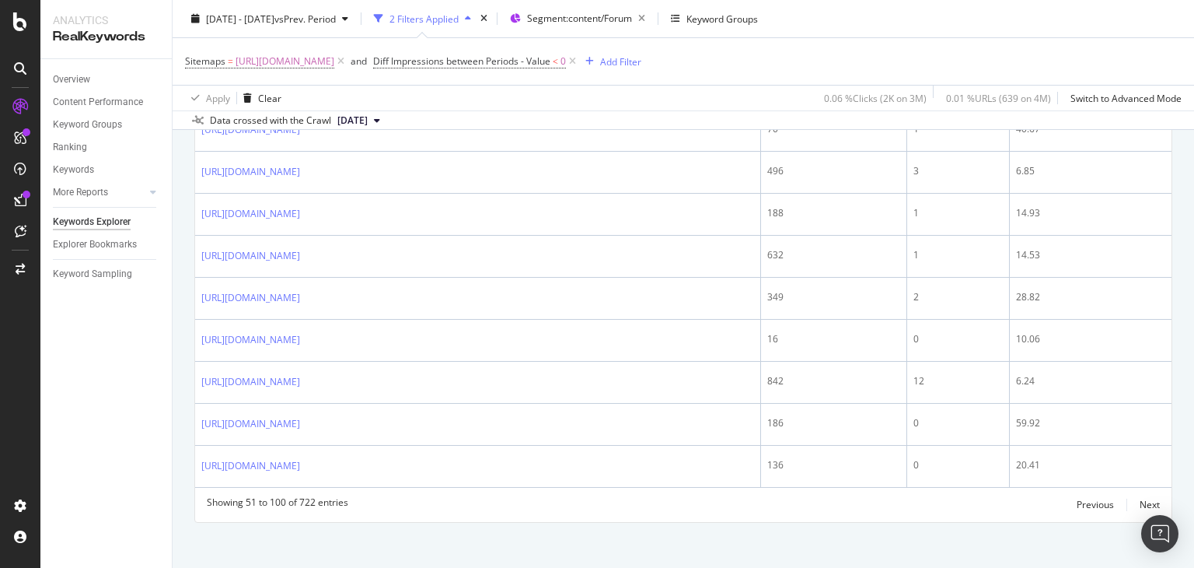
drag, startPoint x: 1194, startPoint y: 481, endPoint x: 1194, endPoint y: 324, distance: 157.1
click at [1194, 324] on div "Keywords Explorer nobroker [DATE] - [DATE] vs Prev. Period 2 Filters Applied Se…" at bounding box center [684, 284] width 1022 height 568
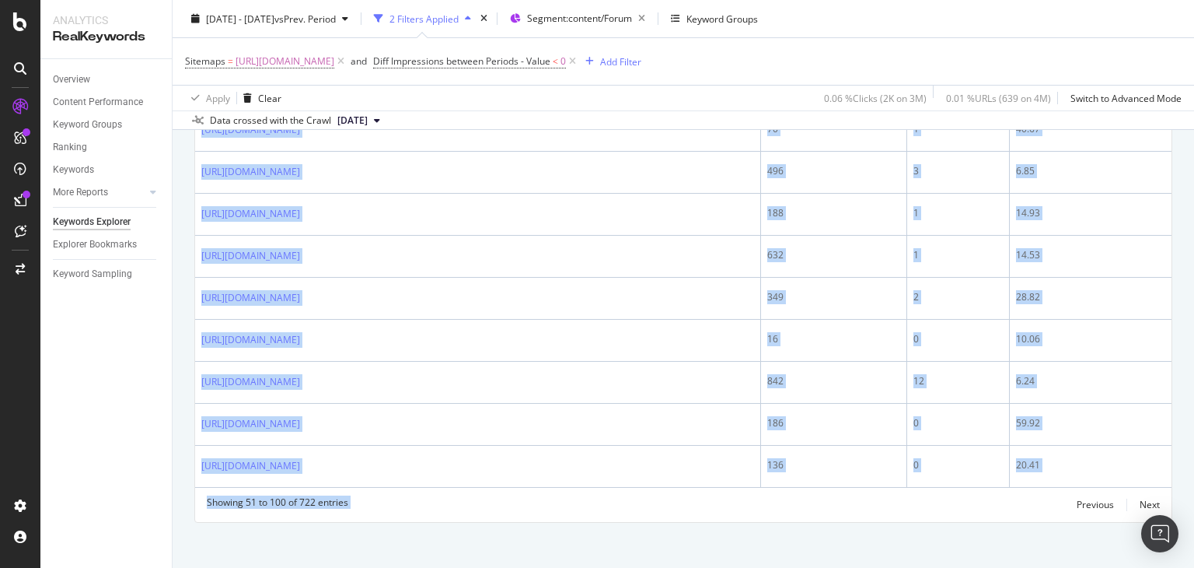
drag, startPoint x: 197, startPoint y: 231, endPoint x: 763, endPoint y: 603, distance: 677.0
click at [763, 567] on html "Analytics RealKeywords Overview Content Performance Keyword Groups Ranking Keyw…" at bounding box center [597, 284] width 1194 height 568
copy div "[URL][DOMAIN_NAME] 206 0 67 [URL][DOMAIN_NAME] 0 0 No Data [URL][DOMAIN_NAME] 7…"
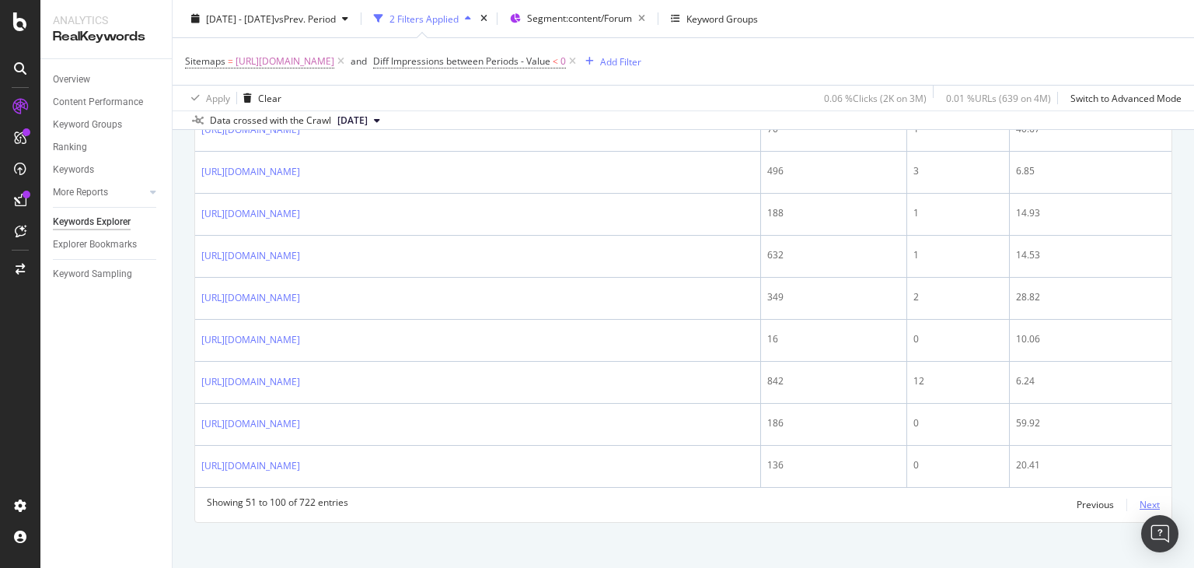
click at [1140, 498] on div "Next" at bounding box center [1150, 504] width 20 height 13
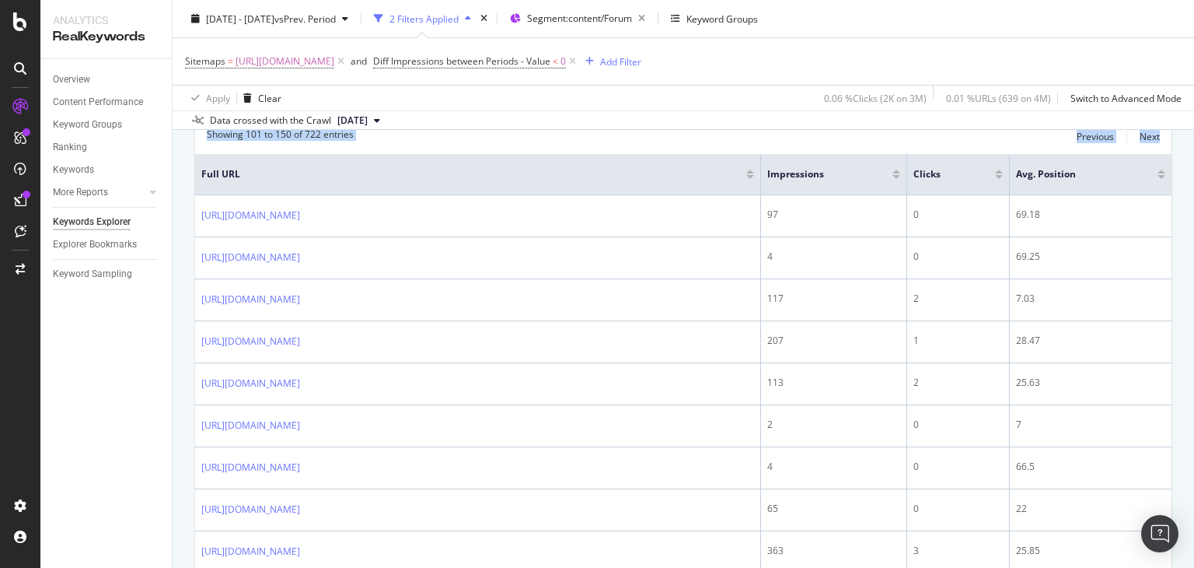
scroll to position [180, 0]
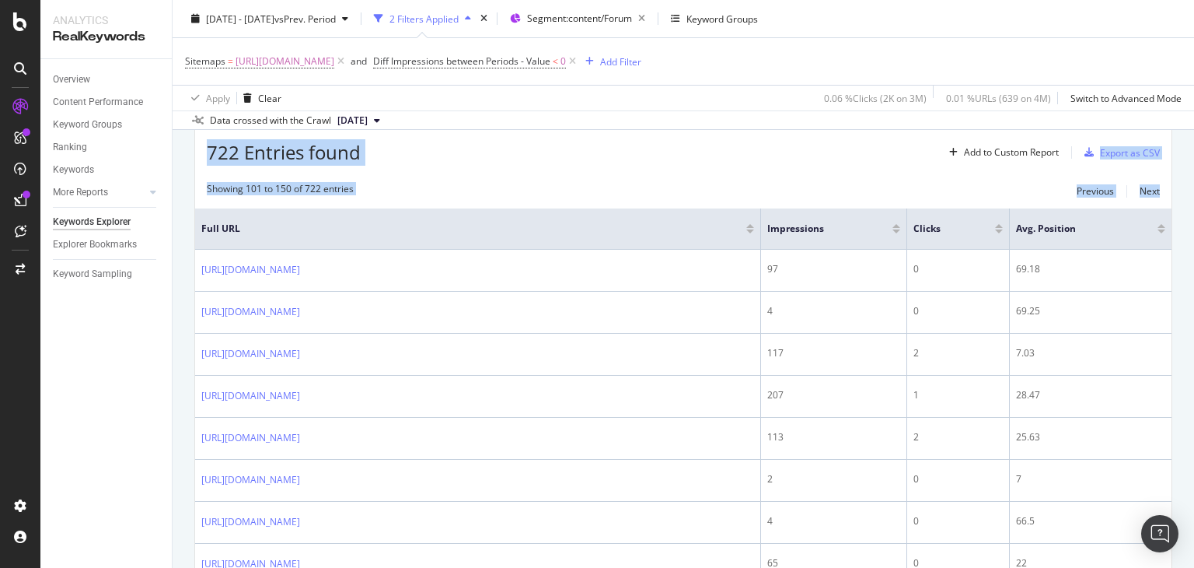
drag, startPoint x: 1194, startPoint y: 257, endPoint x: 1188, endPoint y: 93, distance: 164.2
click at [1188, 93] on div "Keywords Explorer nobroker [DATE] - [DATE] vs Prev. Period 2 Filters Applied Se…" at bounding box center [684, 284] width 1022 height 568
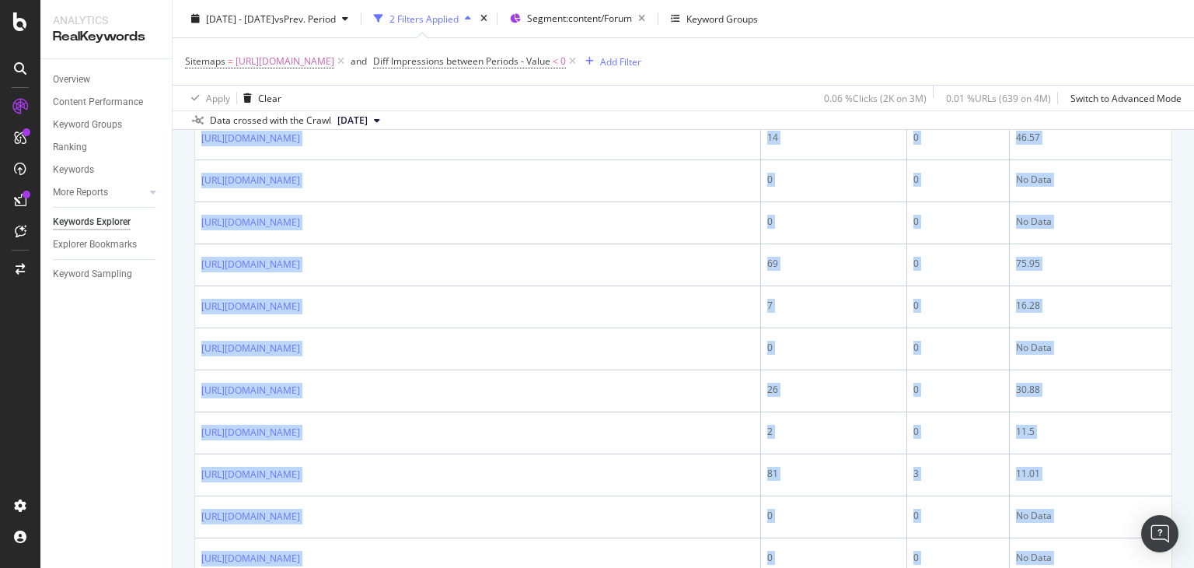
scroll to position [2057, 0]
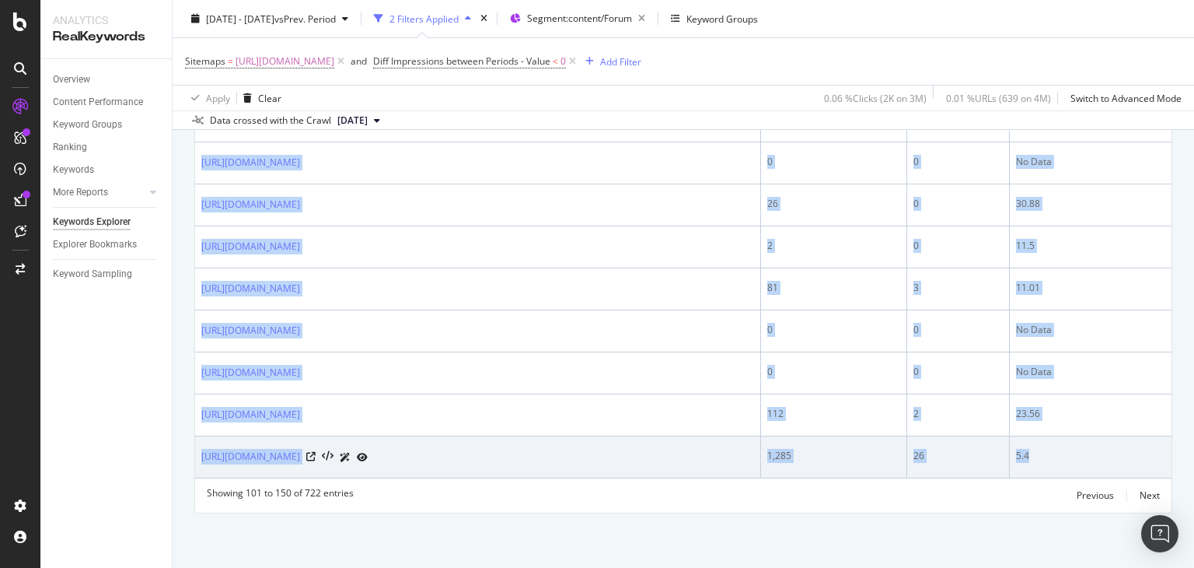
drag, startPoint x: 194, startPoint y: 250, endPoint x: 1113, endPoint y: 464, distance: 944.5
